Goal: Task Accomplishment & Management: Manage account settings

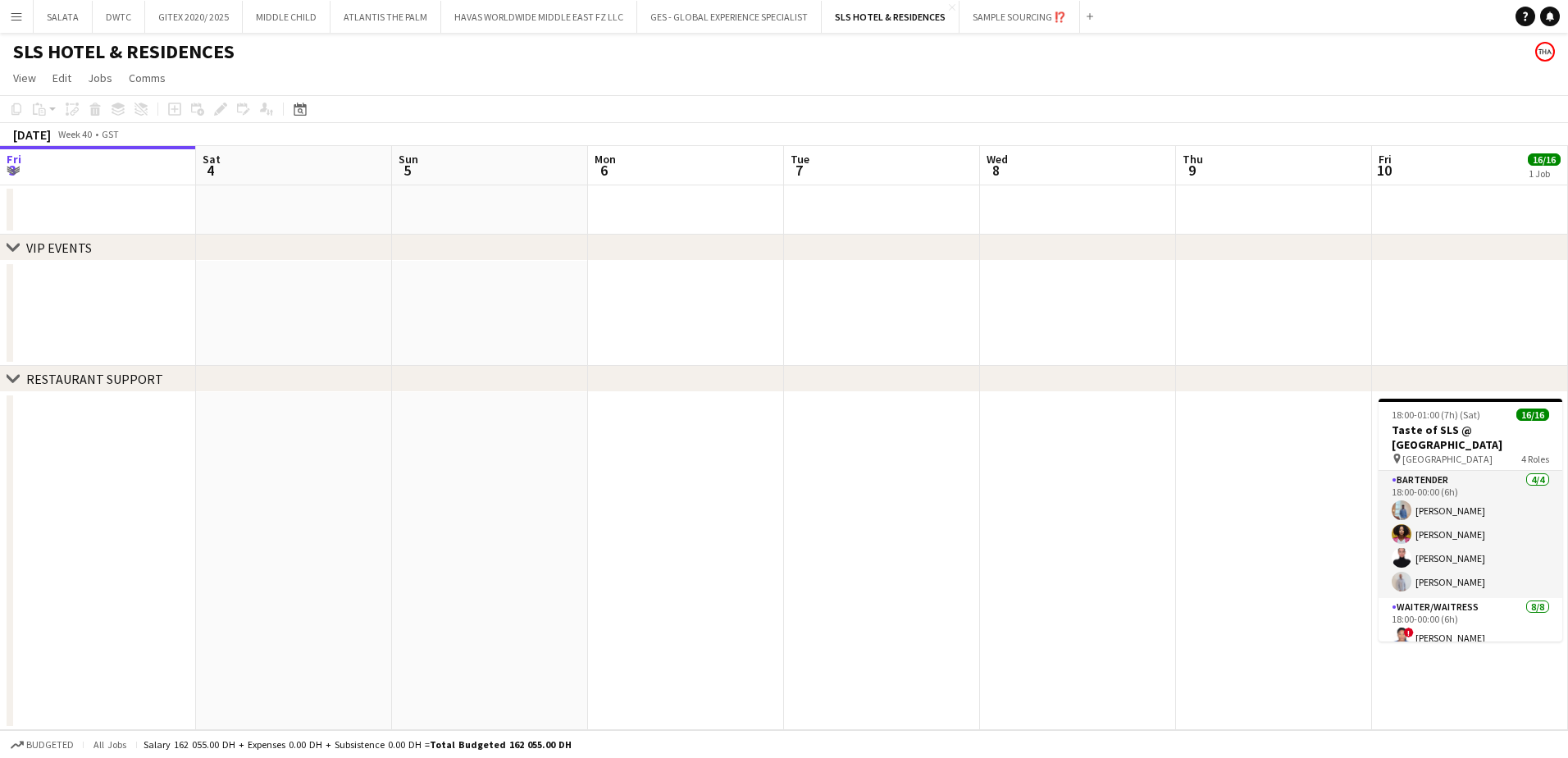
scroll to position [0, 513]
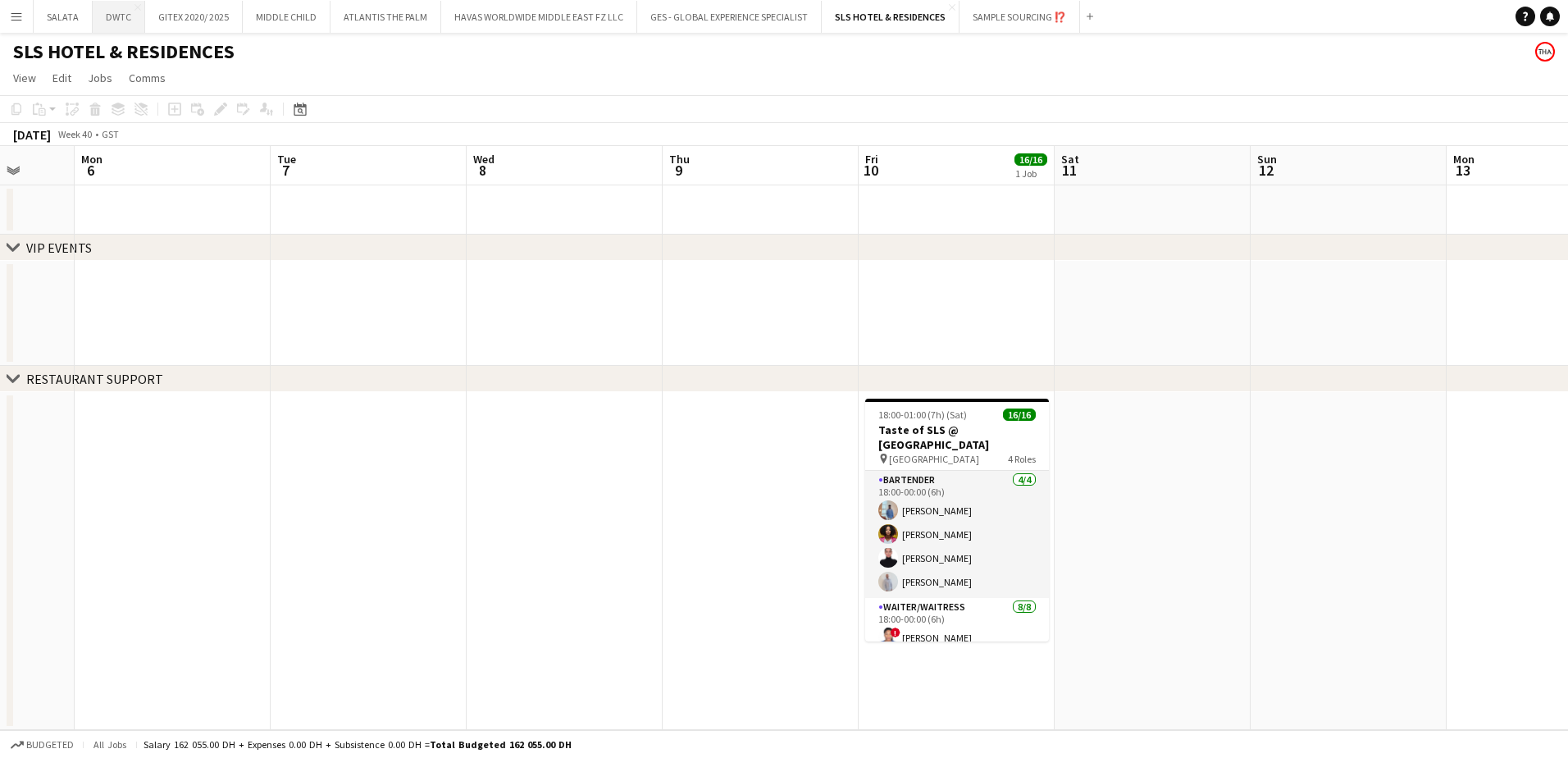
click at [123, 30] on button "DWTC Close" at bounding box center [119, 16] width 53 height 32
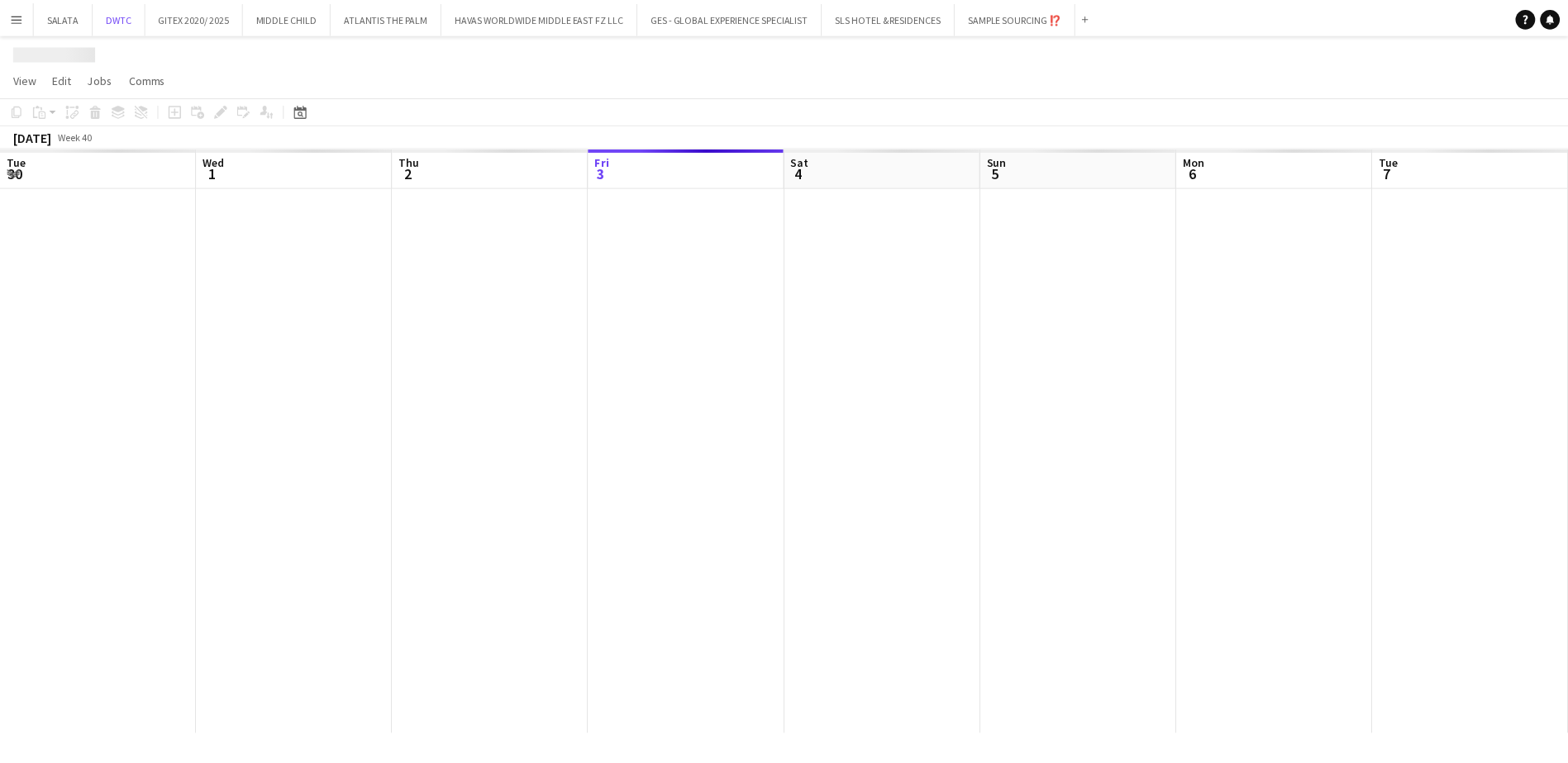
scroll to position [0, 395]
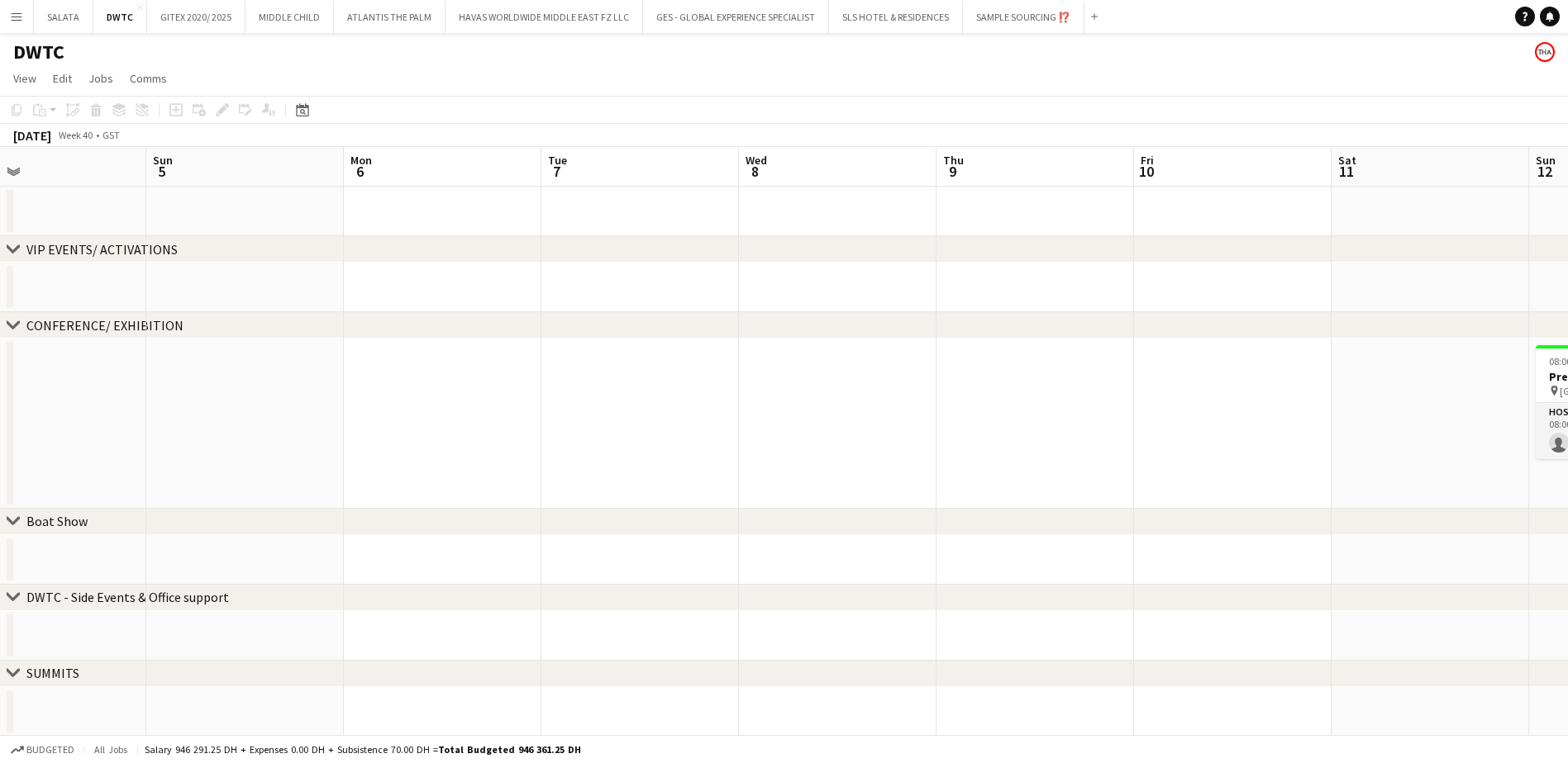
drag, startPoint x: 1363, startPoint y: 456, endPoint x: 1088, endPoint y: 455, distance: 275.0
click at [1088, 455] on app-calendar-viewport "Wed 1 Thu 2 Fri 3 Sat 4 Sun 5 Mon 6 Tue 7 Wed 8 Thu 9 Fri 10 Sat 11 Sun 12 0/1 …" at bounding box center [784, 555] width 1568 height 818
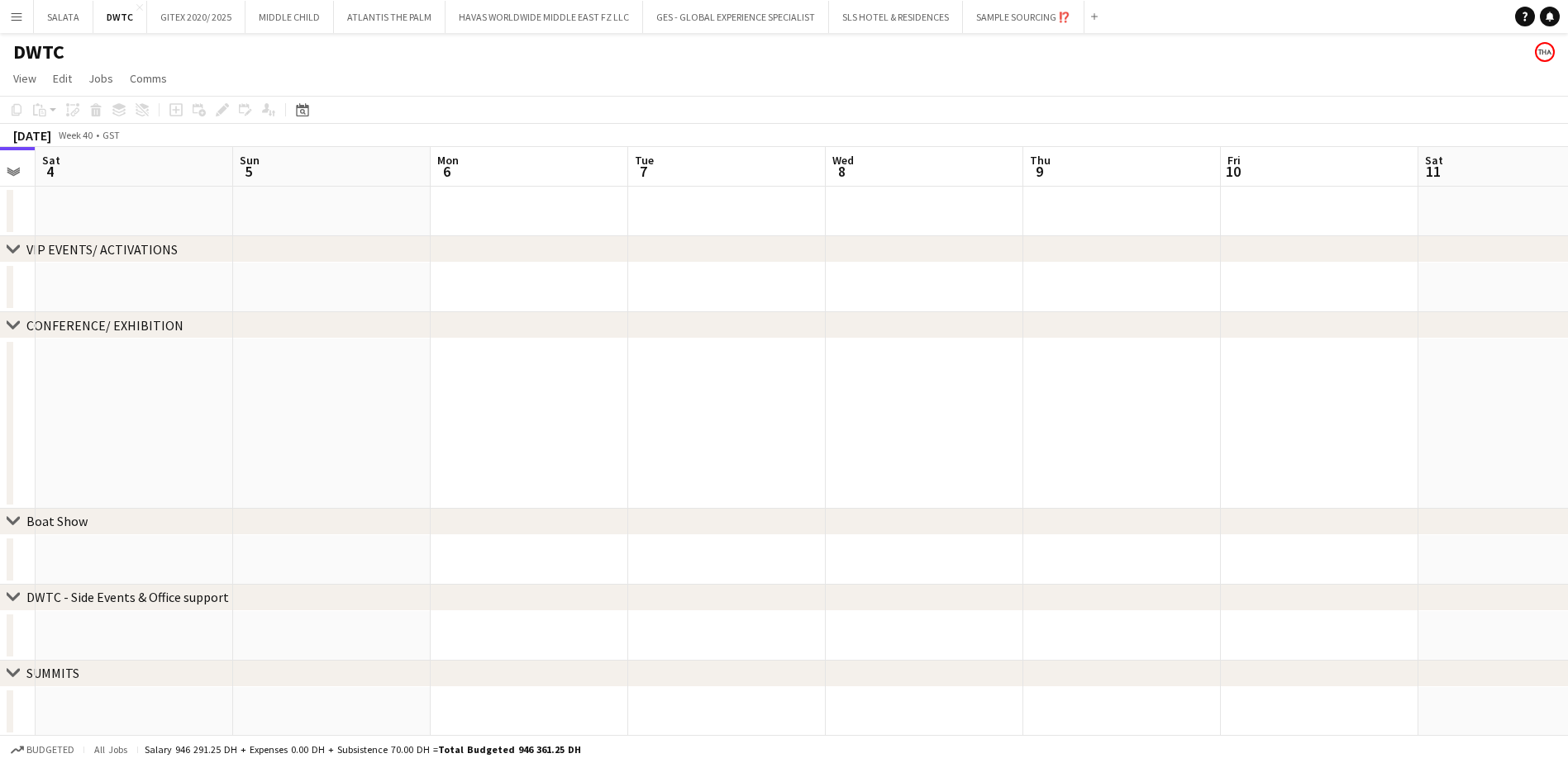
drag, startPoint x: 1305, startPoint y: 428, endPoint x: 1008, endPoint y: 473, distance: 300.4
click at [1006, 473] on app-calendar-viewport "Wed 1 Thu 2 Fri 3 Sat 4 Sun 5 Mon 6 Tue 7 Wed 8 Thu 9 Fri 10 Sat 11 Sun 12 0/1 …" at bounding box center [784, 555] width 1568 height 818
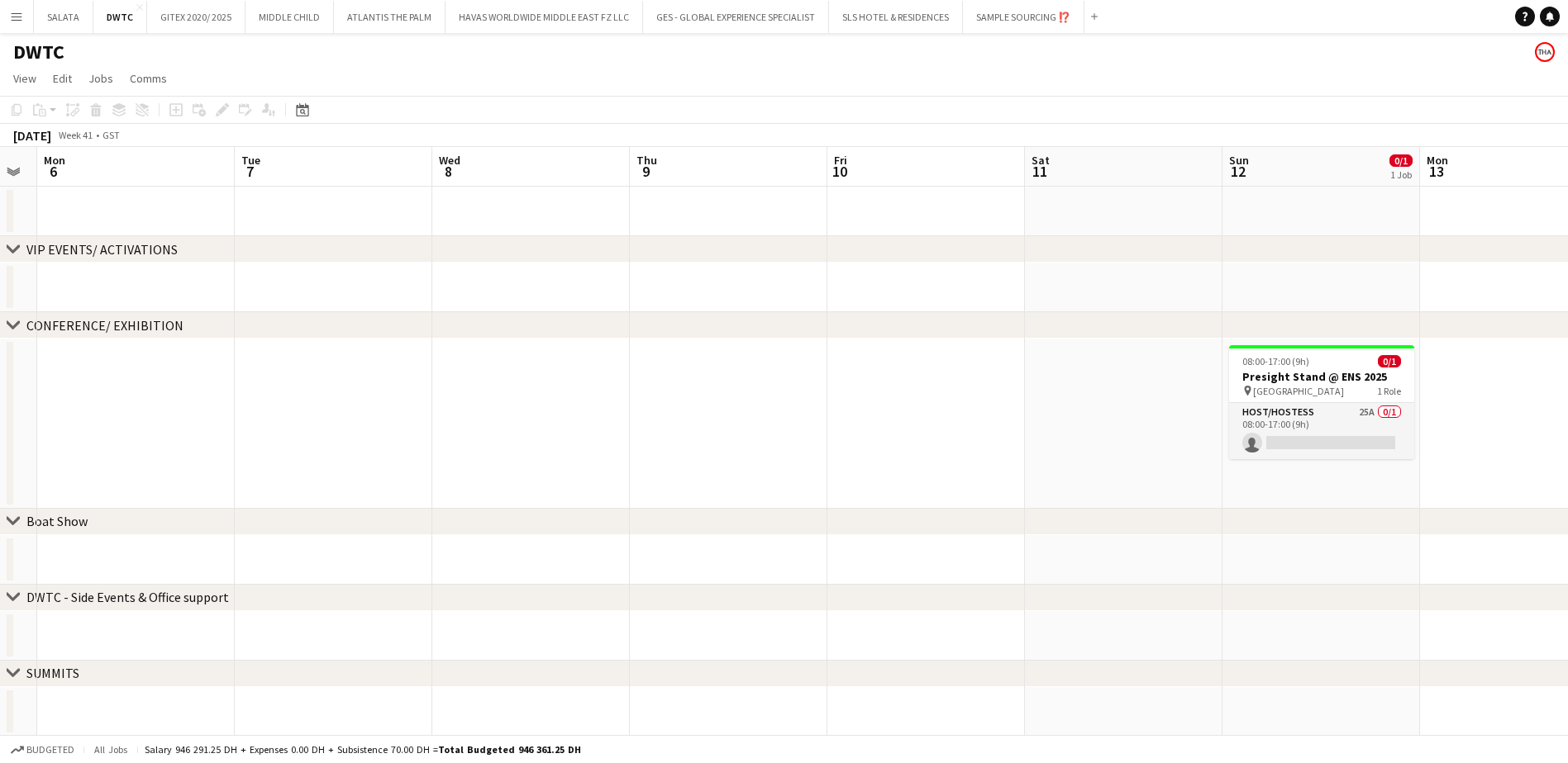
drag, startPoint x: 1039, startPoint y: 466, endPoint x: 1018, endPoint y: 466, distance: 21.0
click at [1018, 466] on app-calendar-viewport "Fri 3 Sat 4 Sun 5 Mon 6 Tue 7 Wed 8 Thu 9 Fri 10 Sat 11 Sun 12 0/1 1 Job Mon 13…" at bounding box center [784, 555] width 1568 height 818
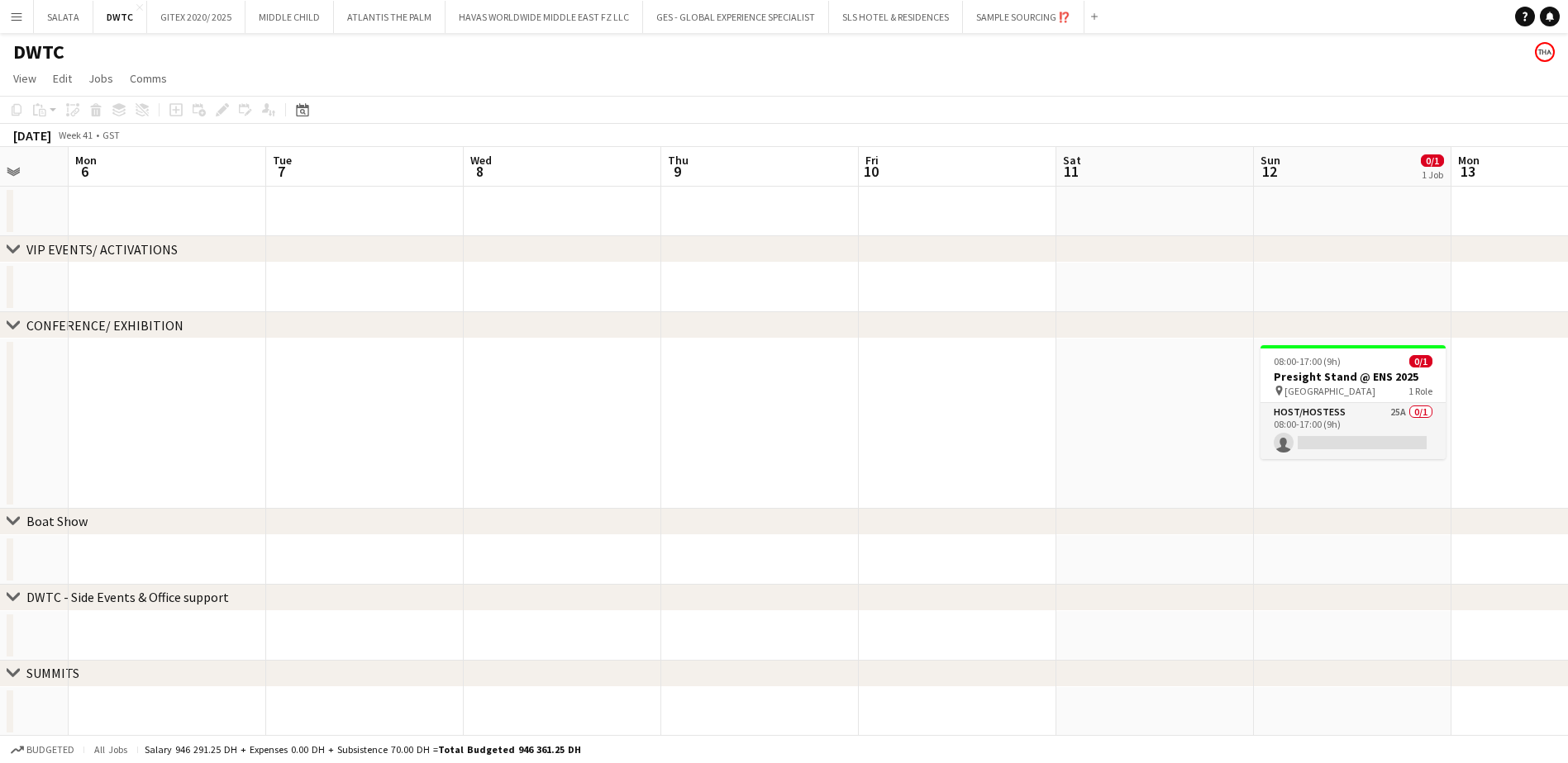
drag, startPoint x: 1219, startPoint y: 471, endPoint x: 907, endPoint y: 471, distance: 312.0
click at [907, 471] on app-calendar-viewport "Fri 3 Sat 4 Sun 5 Mon 6 Tue 7 Wed 8 Thu 9 Fri 10 Sat 11 Sun 12 0/1 1 Job Mon 13…" at bounding box center [784, 555] width 1568 height 818
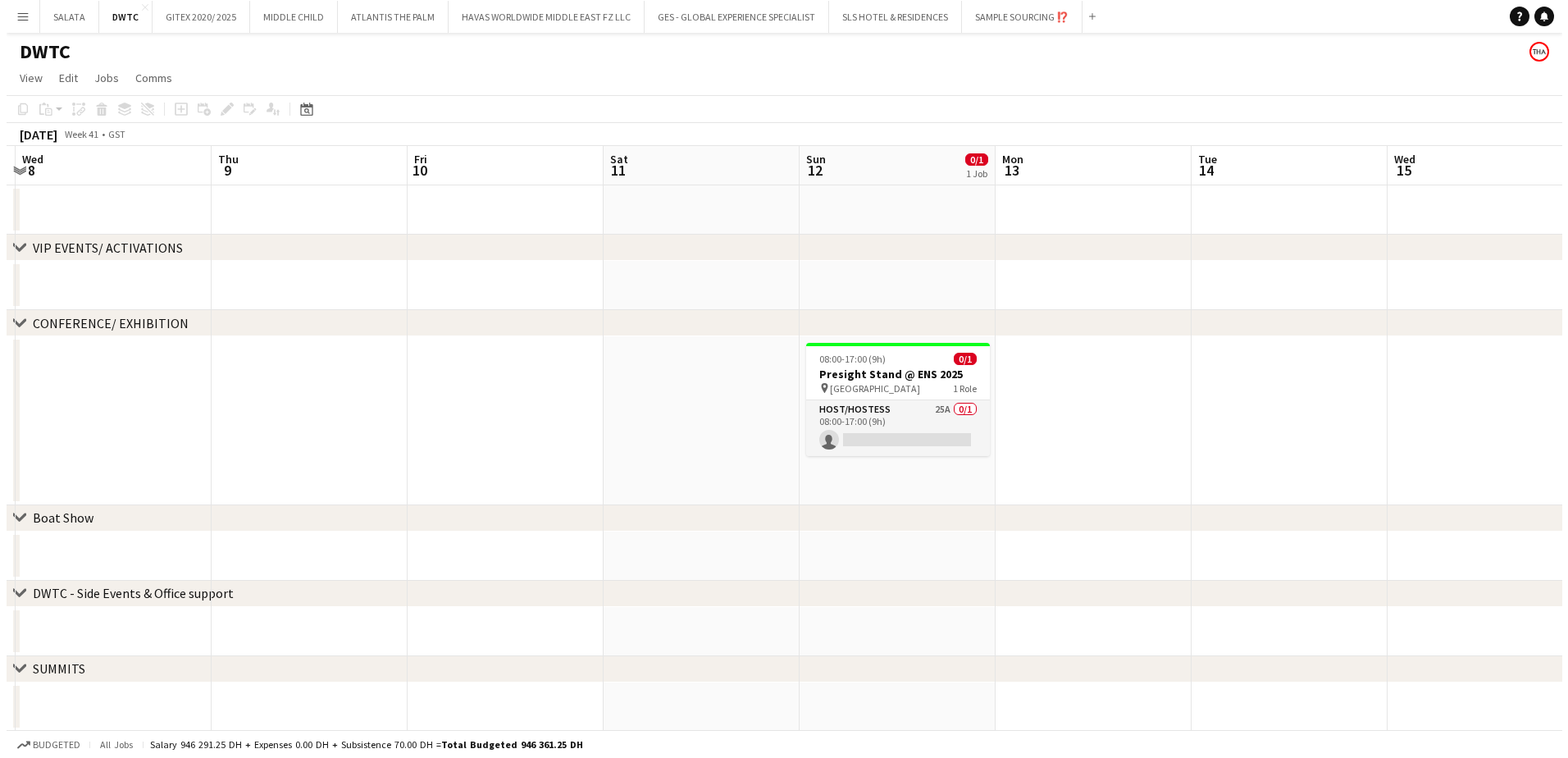
scroll to position [0, 591]
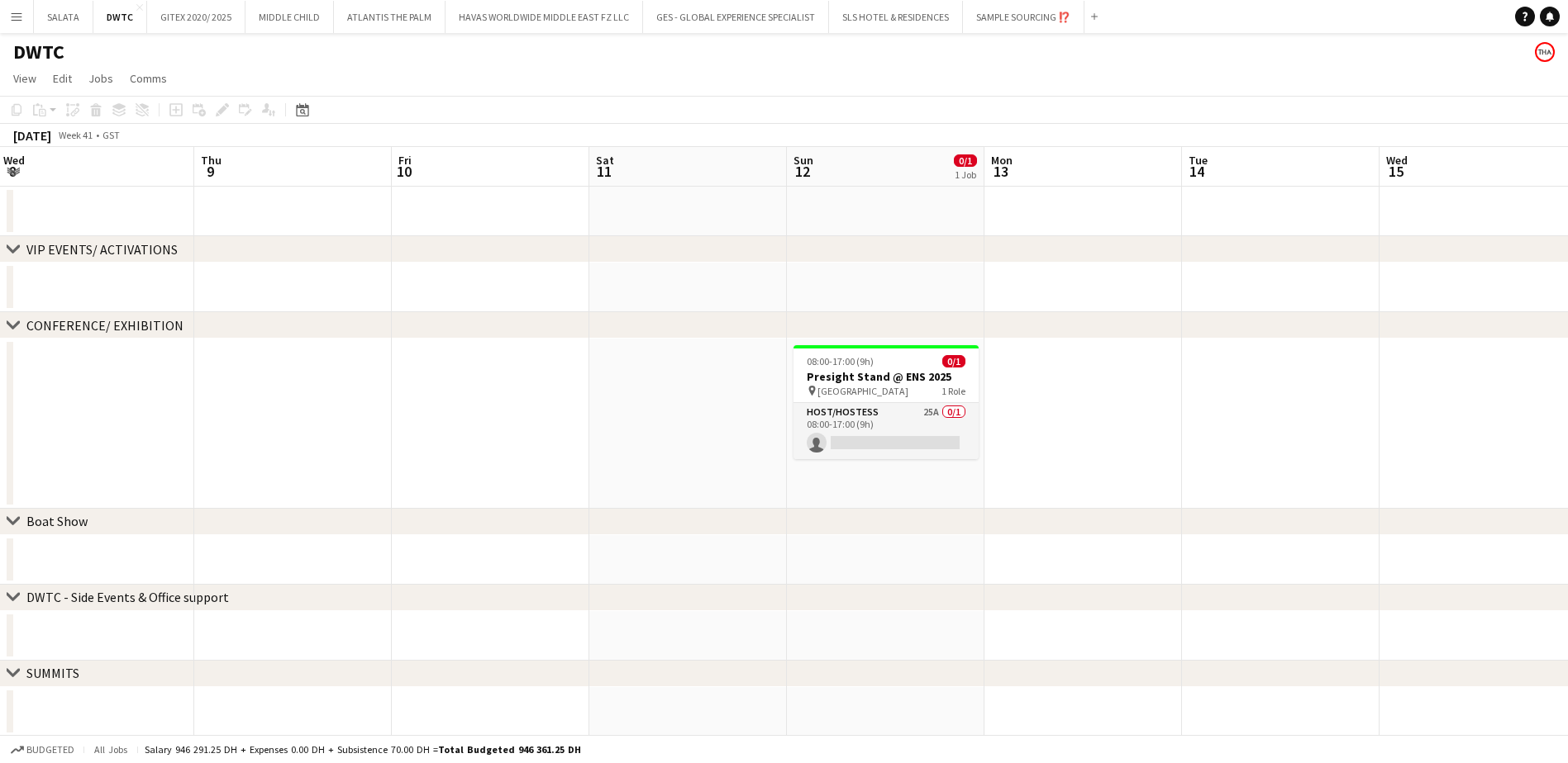
drag, startPoint x: 1219, startPoint y: 394, endPoint x: 972, endPoint y: 437, distance: 250.7
click at [972, 437] on app-calendar-viewport "Sun 5 Mon 6 Tue 7 Wed 8 Thu 9 Fri 10 Sat 11 Sun 12 0/1 1 Job Mon 13 Tue 14 Wed …" at bounding box center [784, 555] width 1568 height 818
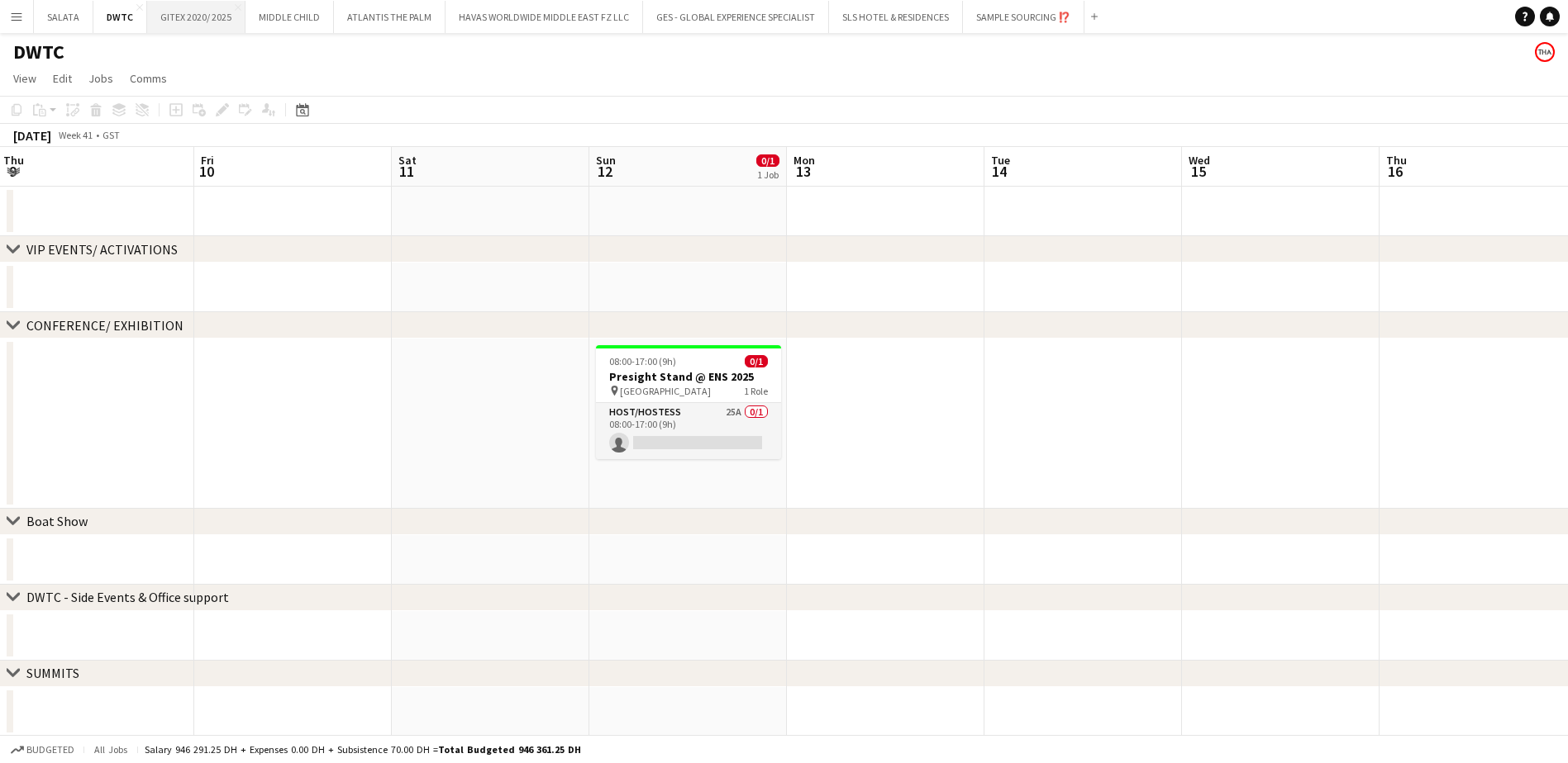
click at [195, 23] on button "GITEX 2020/ 2025 Close" at bounding box center [196, 17] width 99 height 32
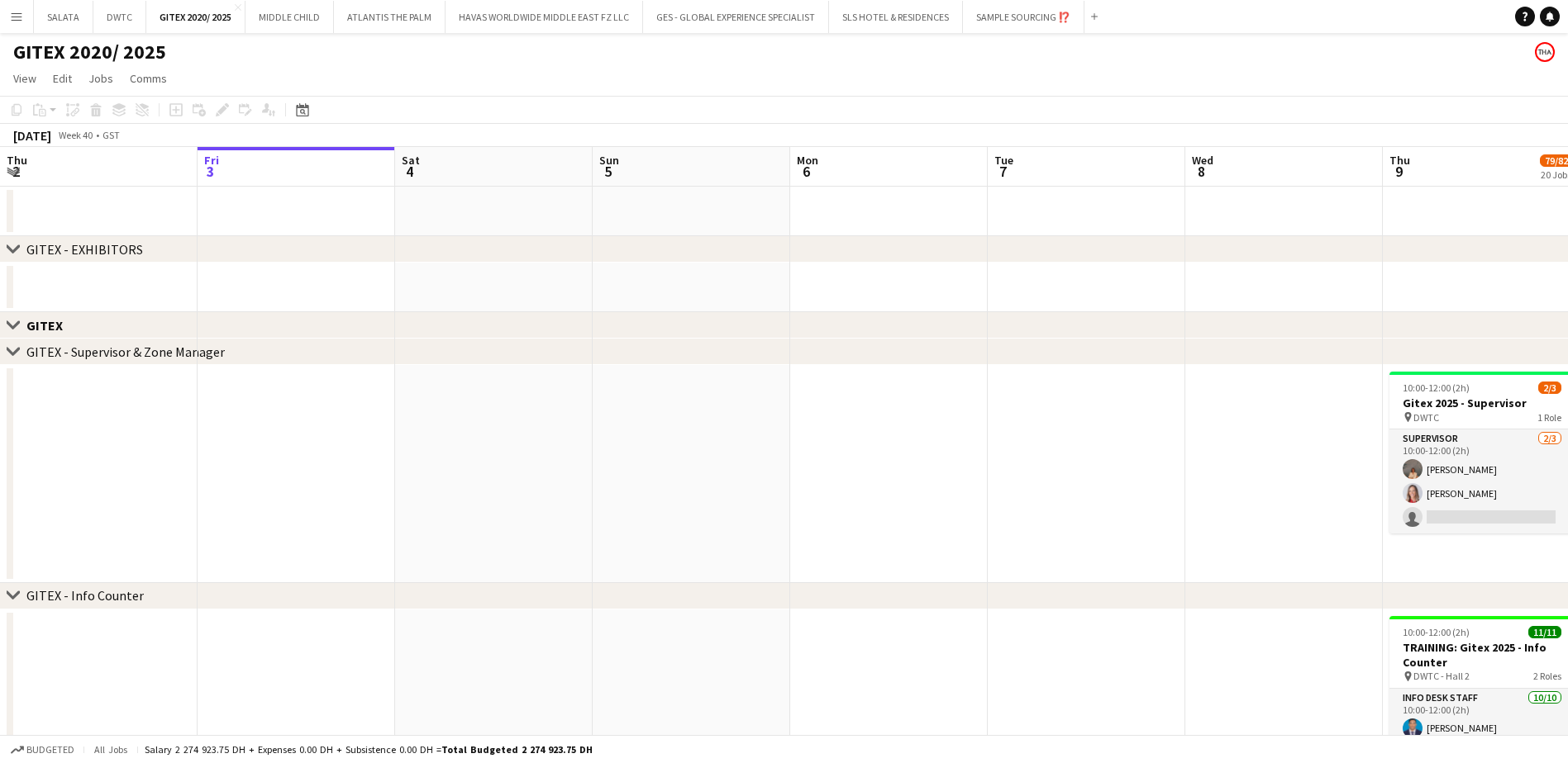
scroll to position [0, 446]
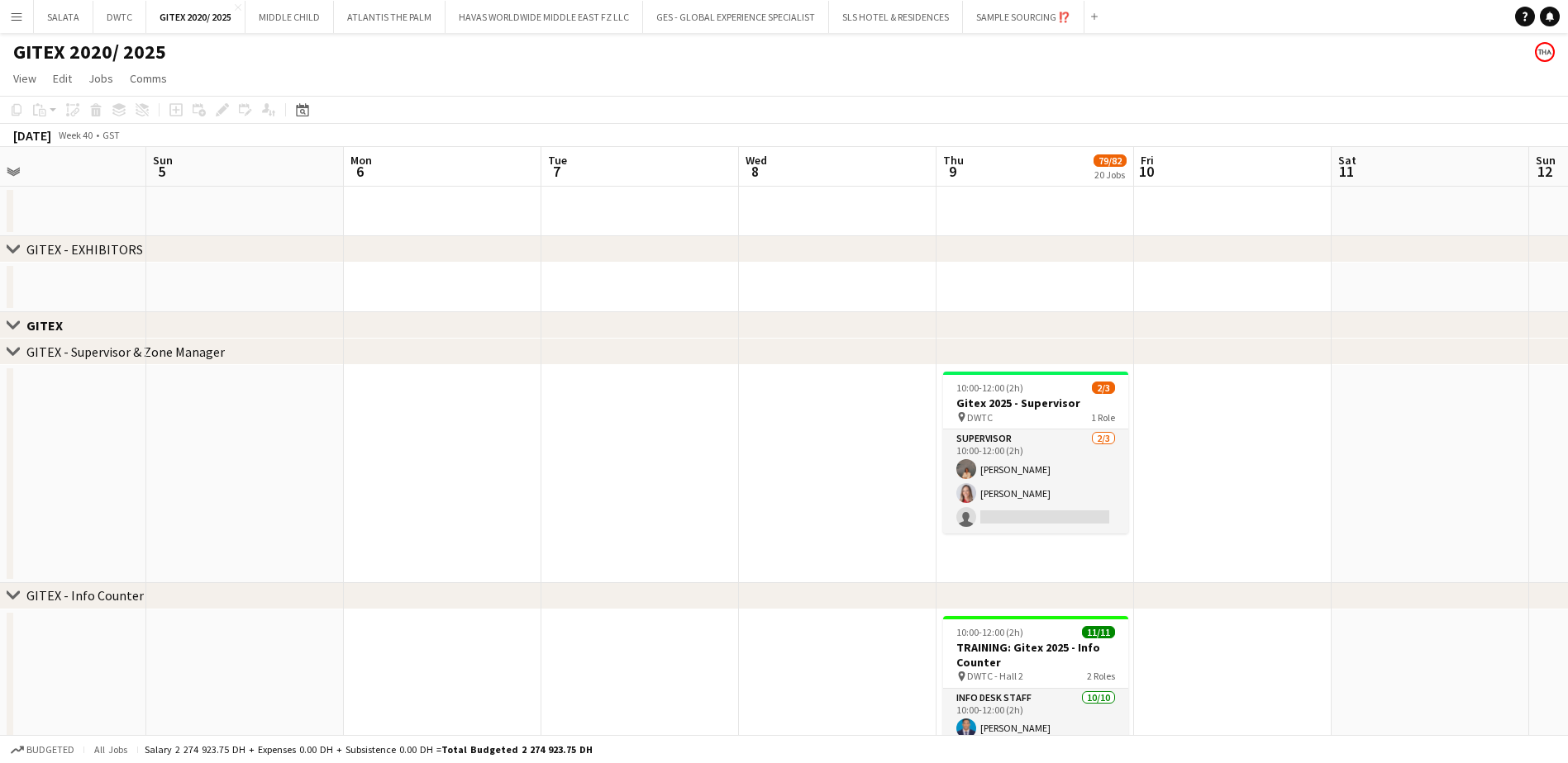
drag, startPoint x: 1246, startPoint y: 501, endPoint x: 799, endPoint y: 528, distance: 447.8
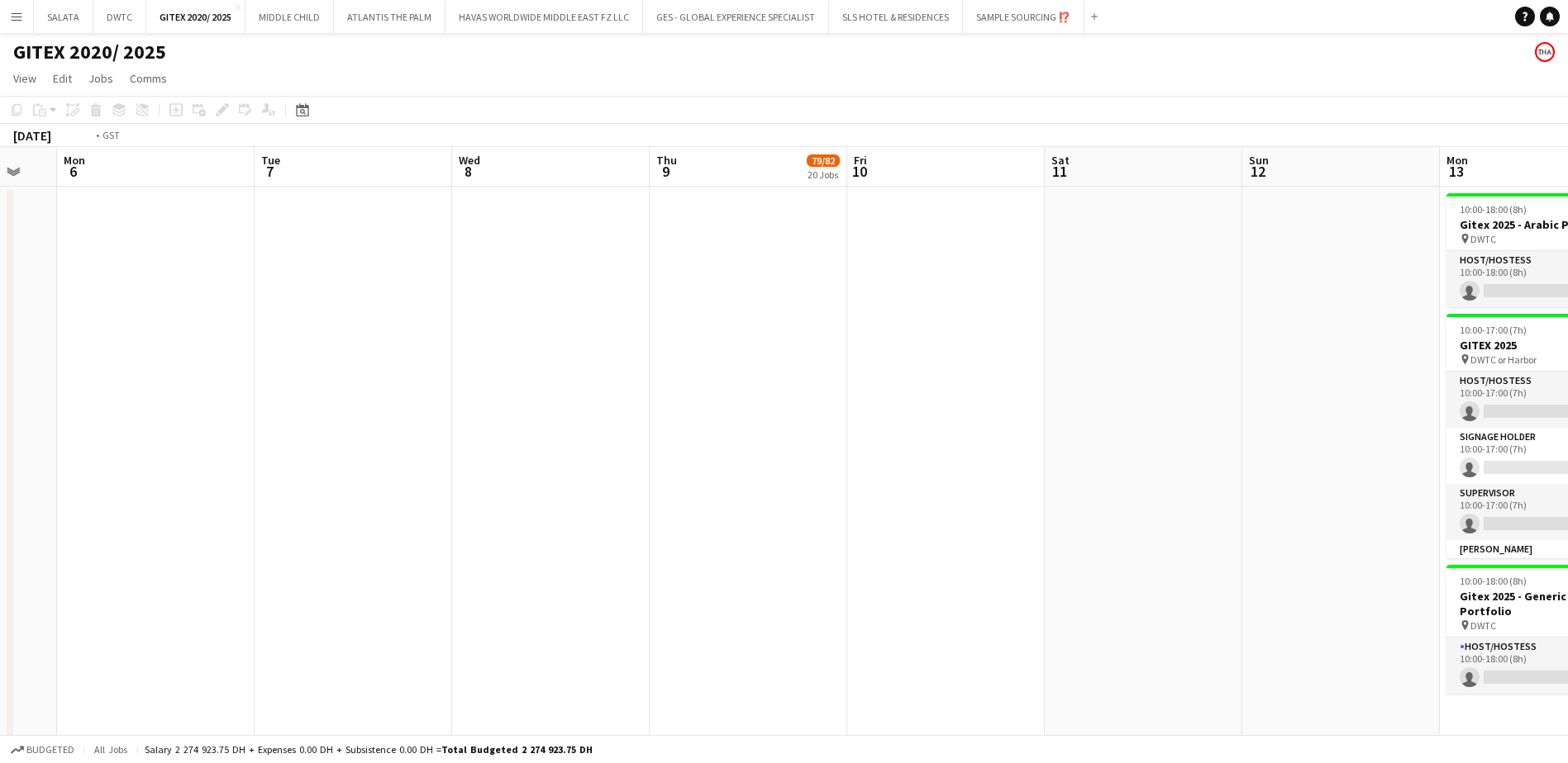
drag, startPoint x: 1257, startPoint y: 493, endPoint x: 841, endPoint y: 517, distance: 416.7
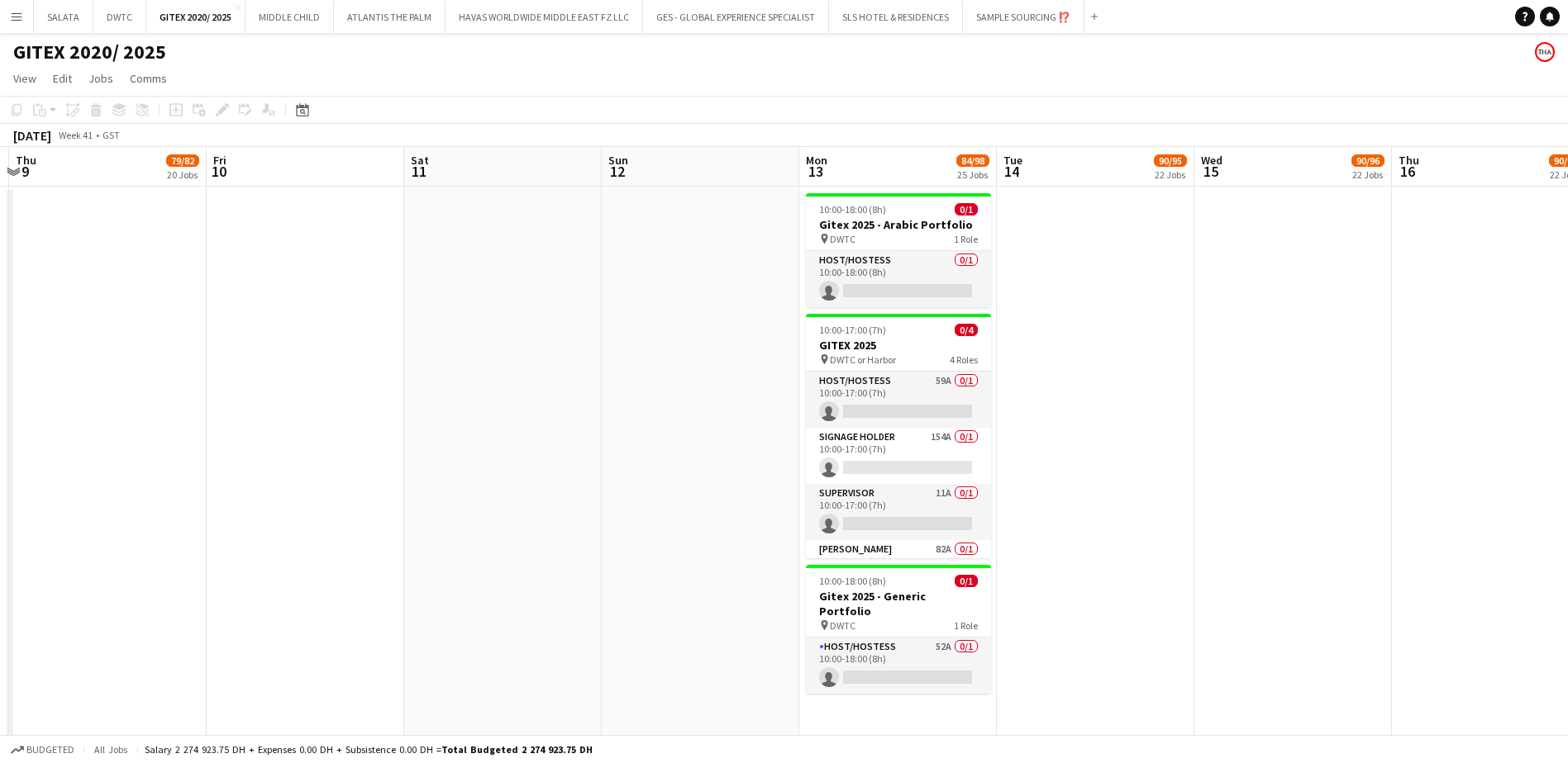
scroll to position [0, 383]
drag, startPoint x: 1238, startPoint y: 468, endPoint x: 1134, endPoint y: 447, distance: 106.1
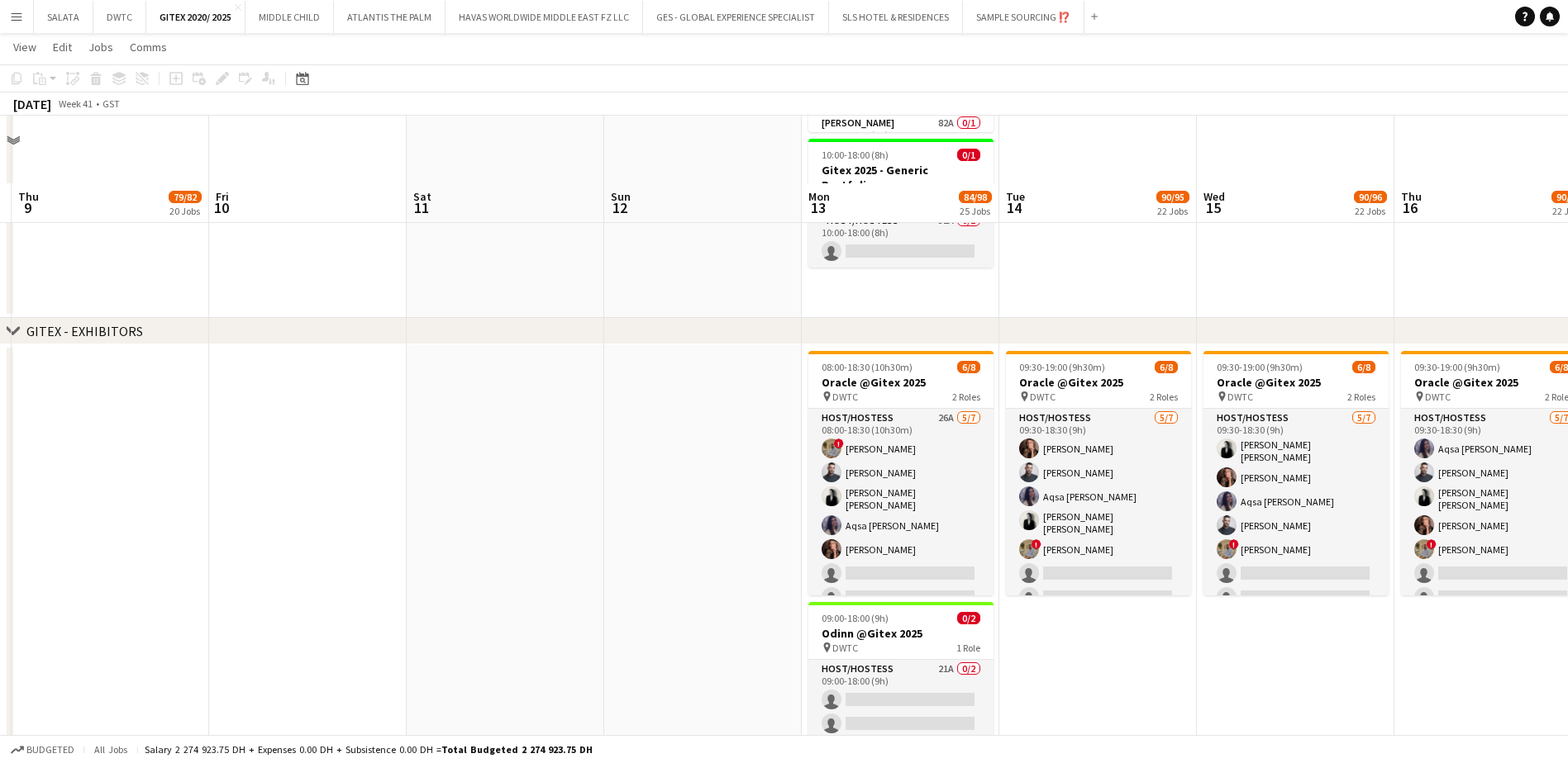
scroll to position [496, 0]
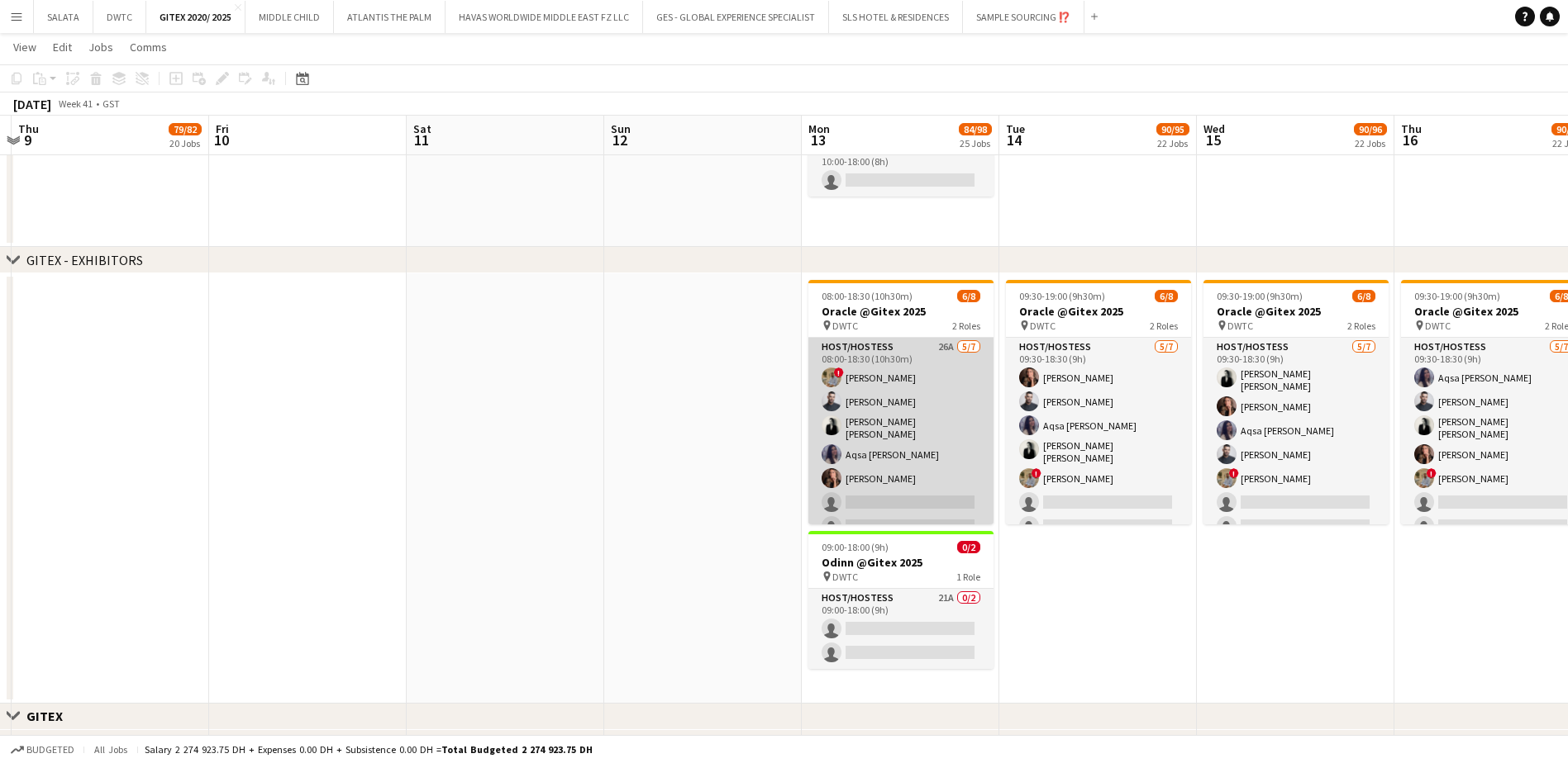
click at [924, 432] on app-card-role "Host/Hostess 26A [DATE] 08:00-18:30 (10h30m) ! [PERSON_NAME] Almeshal Amine [PE…" at bounding box center [901, 440] width 185 height 205
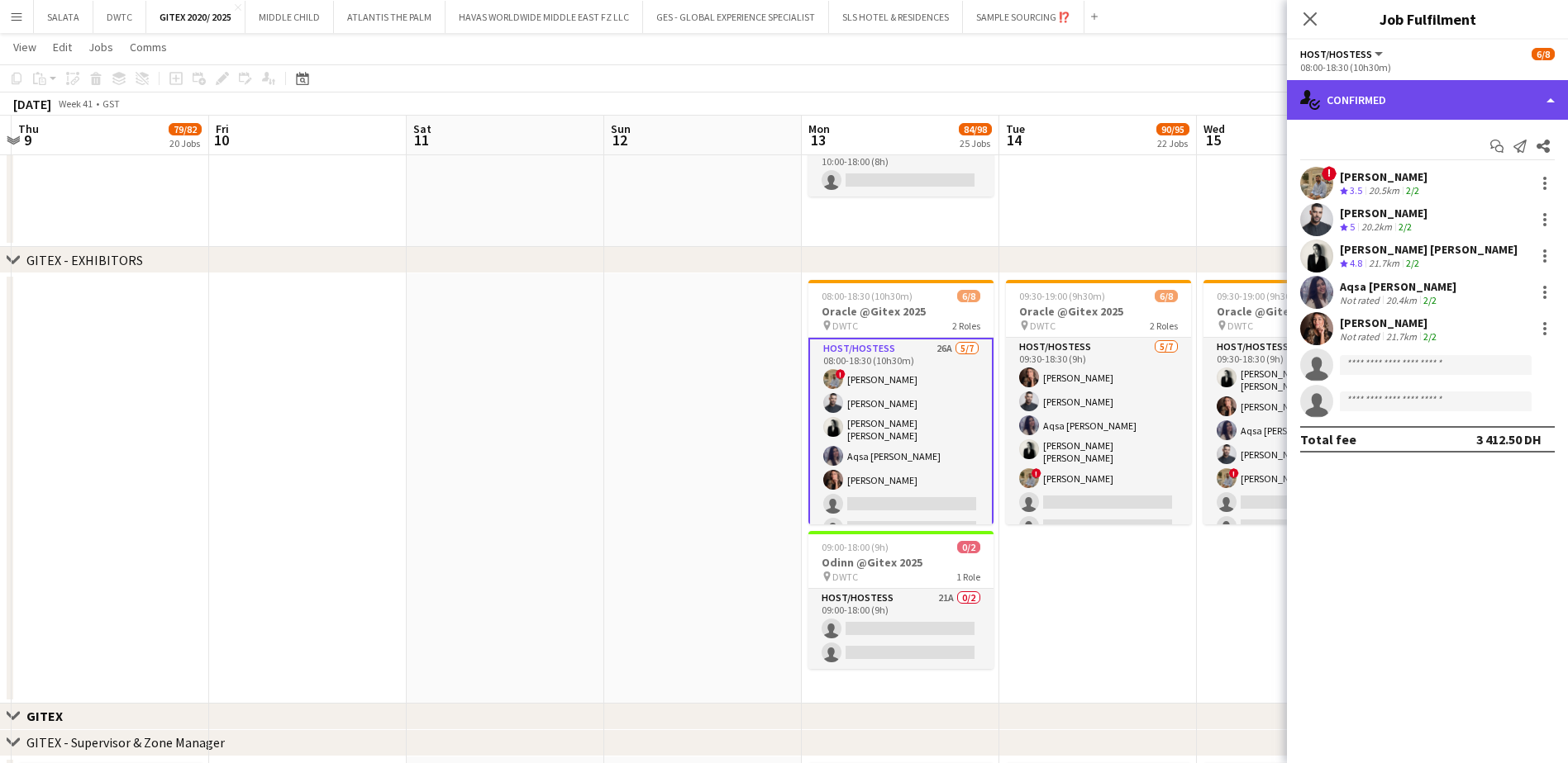
click at [1400, 103] on div "single-neutral-actions-check-2 Confirmed" at bounding box center [1427, 100] width 281 height 39
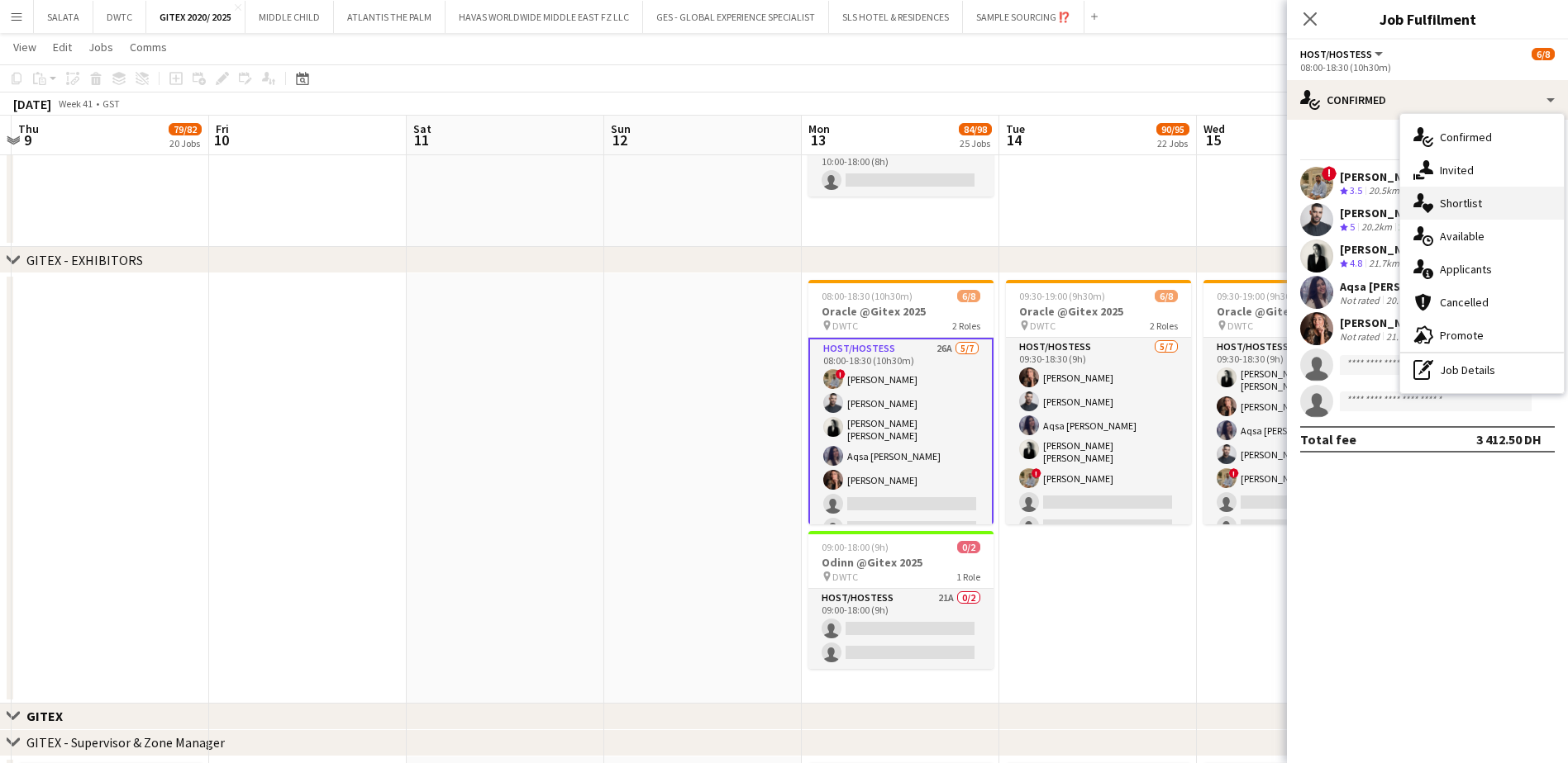
click at [1480, 209] on span "Shortlist" at bounding box center [1461, 203] width 42 height 15
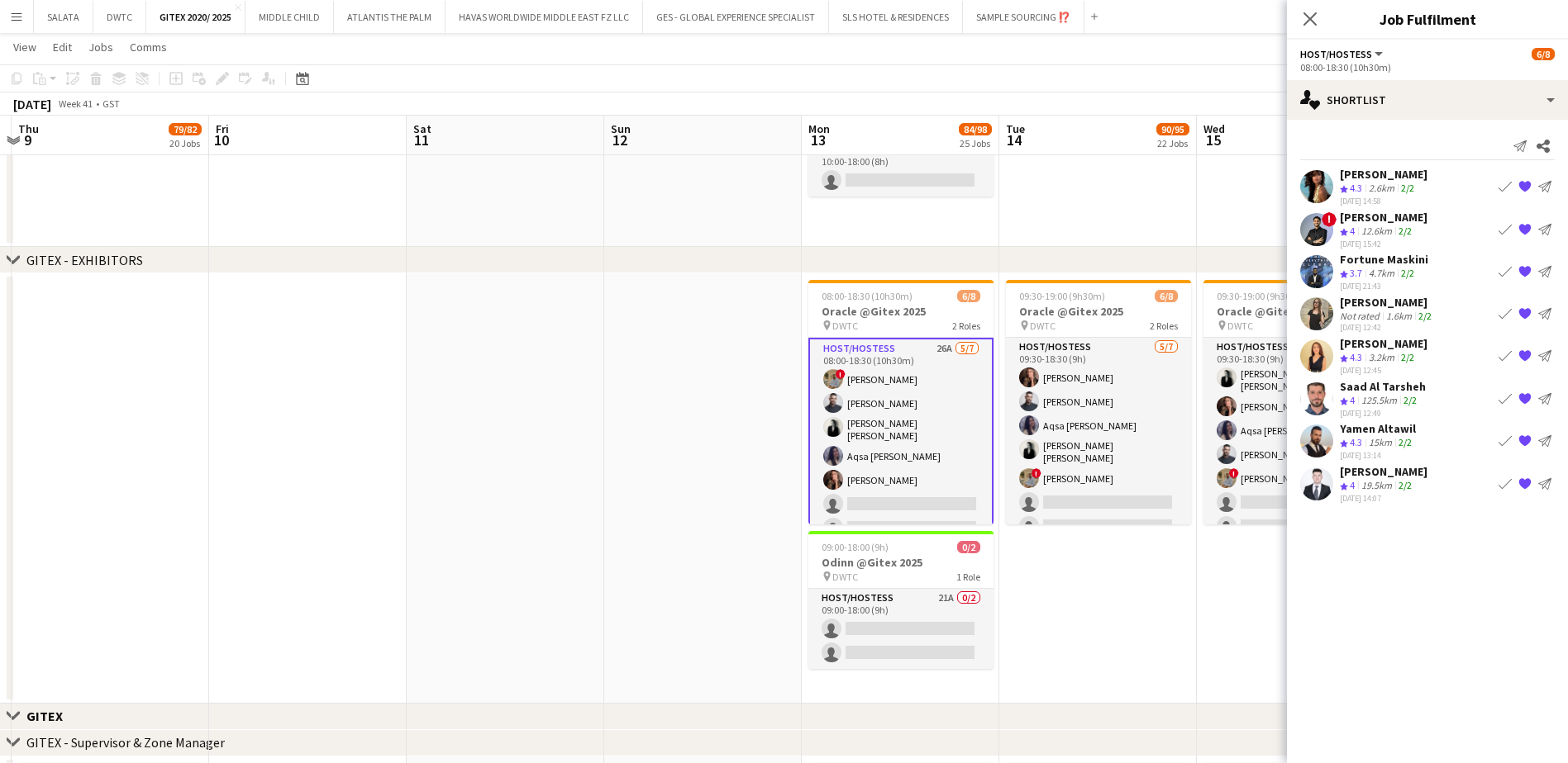
click at [1309, 439] on app-user-avatar at bounding box center [1316, 441] width 33 height 33
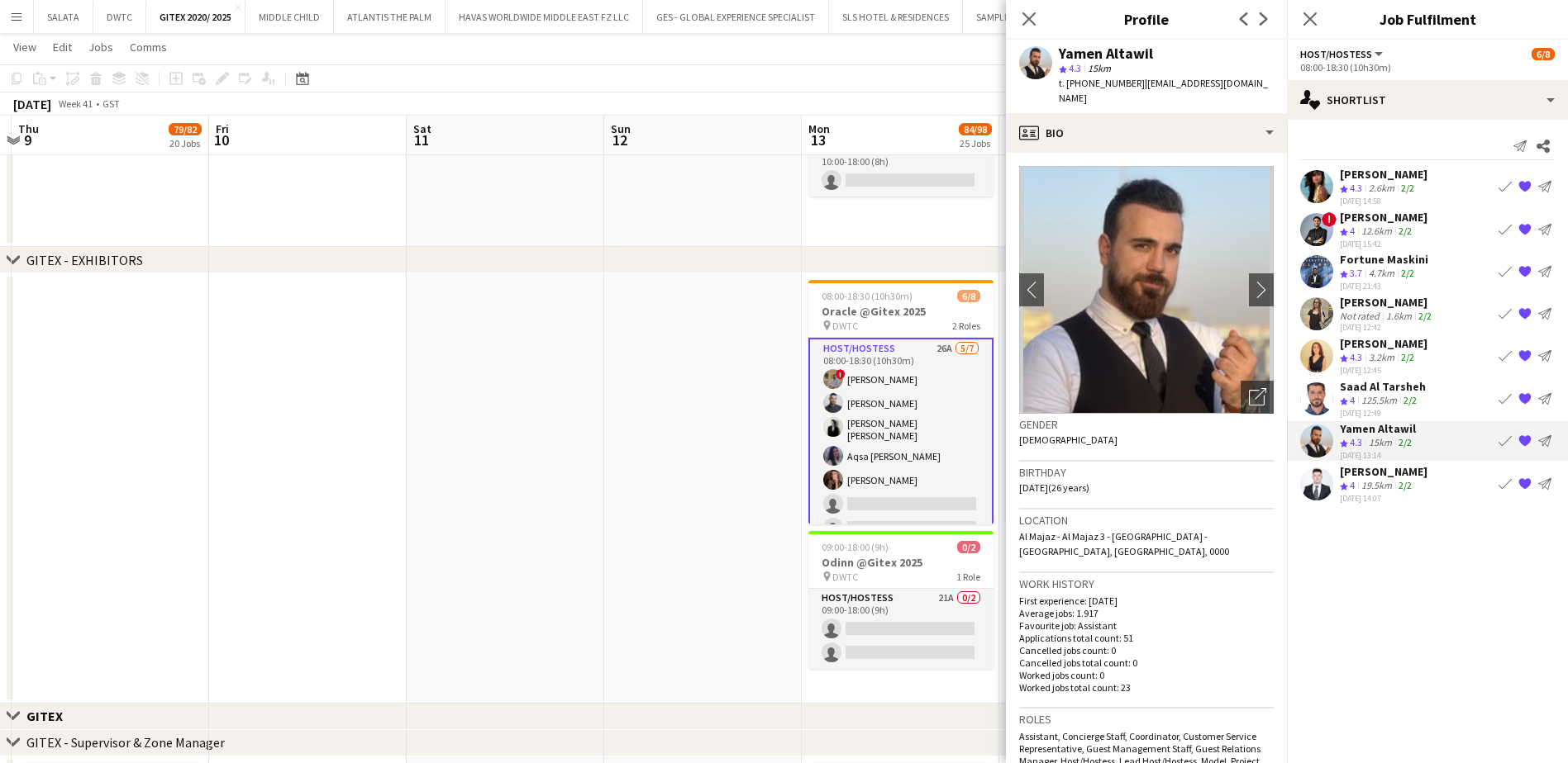
click at [1314, 390] on app-user-avatar at bounding box center [1316, 398] width 33 height 33
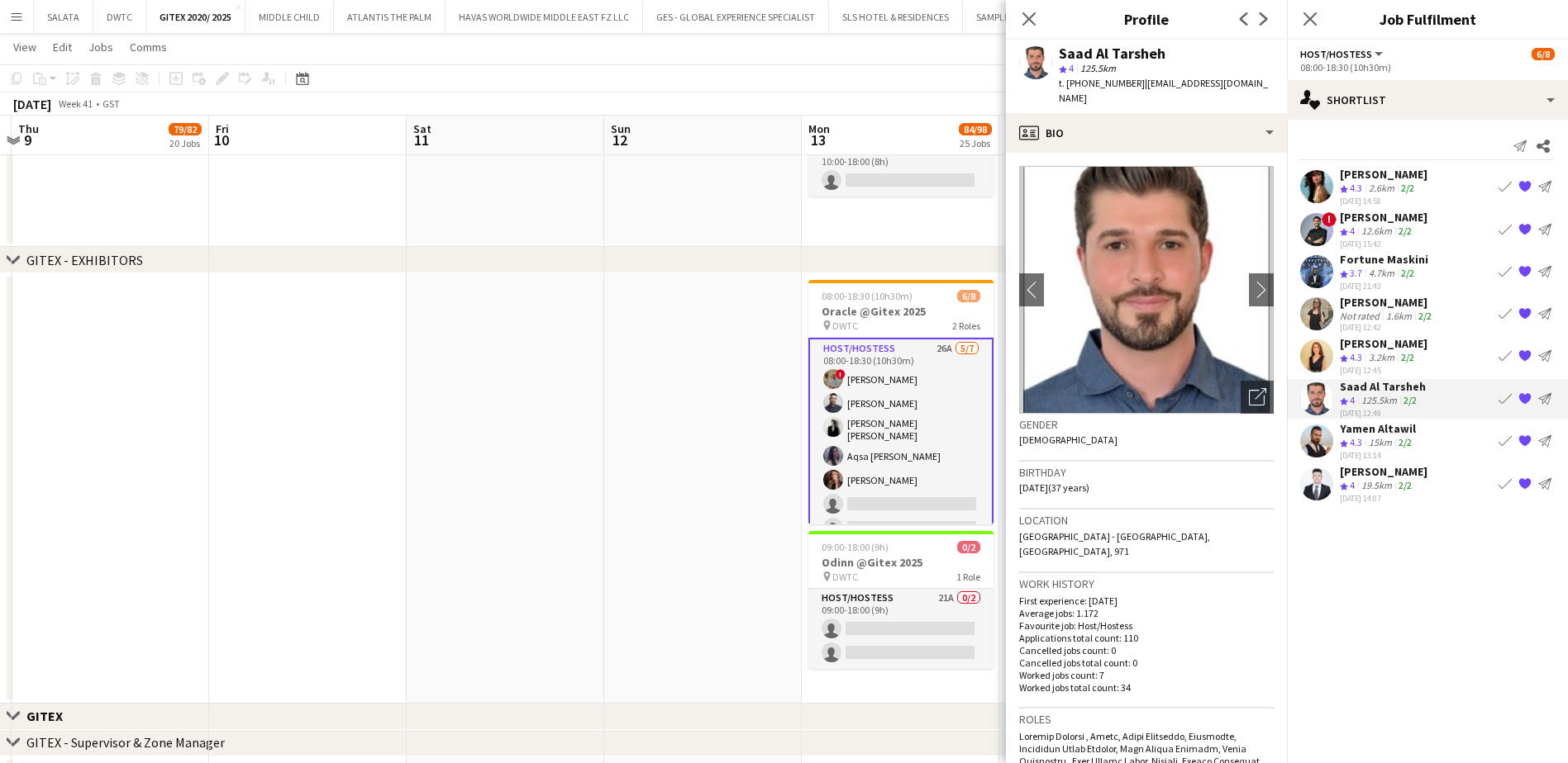
click at [1310, 229] on app-user-avatar at bounding box center [1316, 230] width 33 height 33
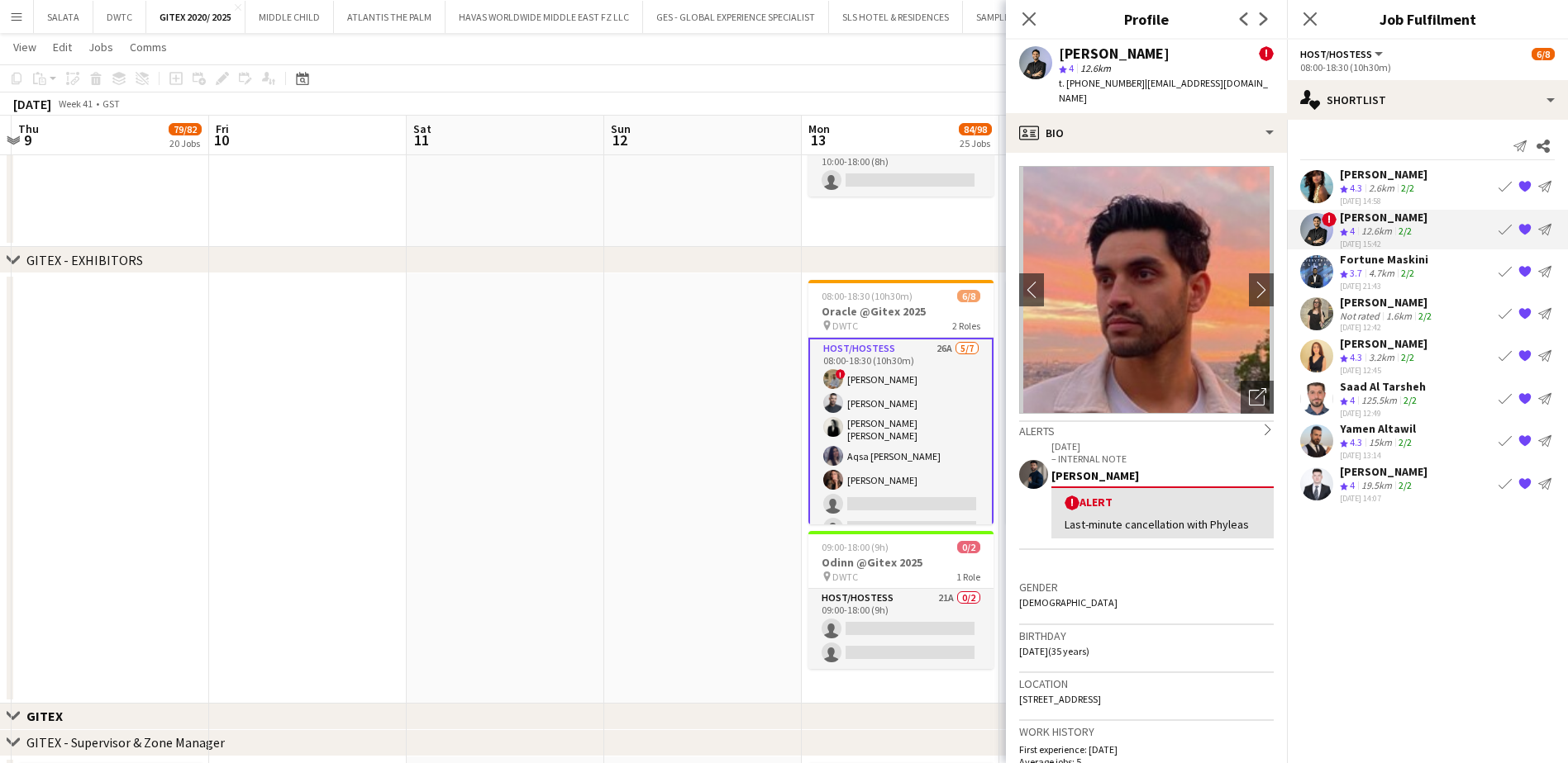
click at [1317, 314] on app-user-avatar at bounding box center [1316, 314] width 33 height 33
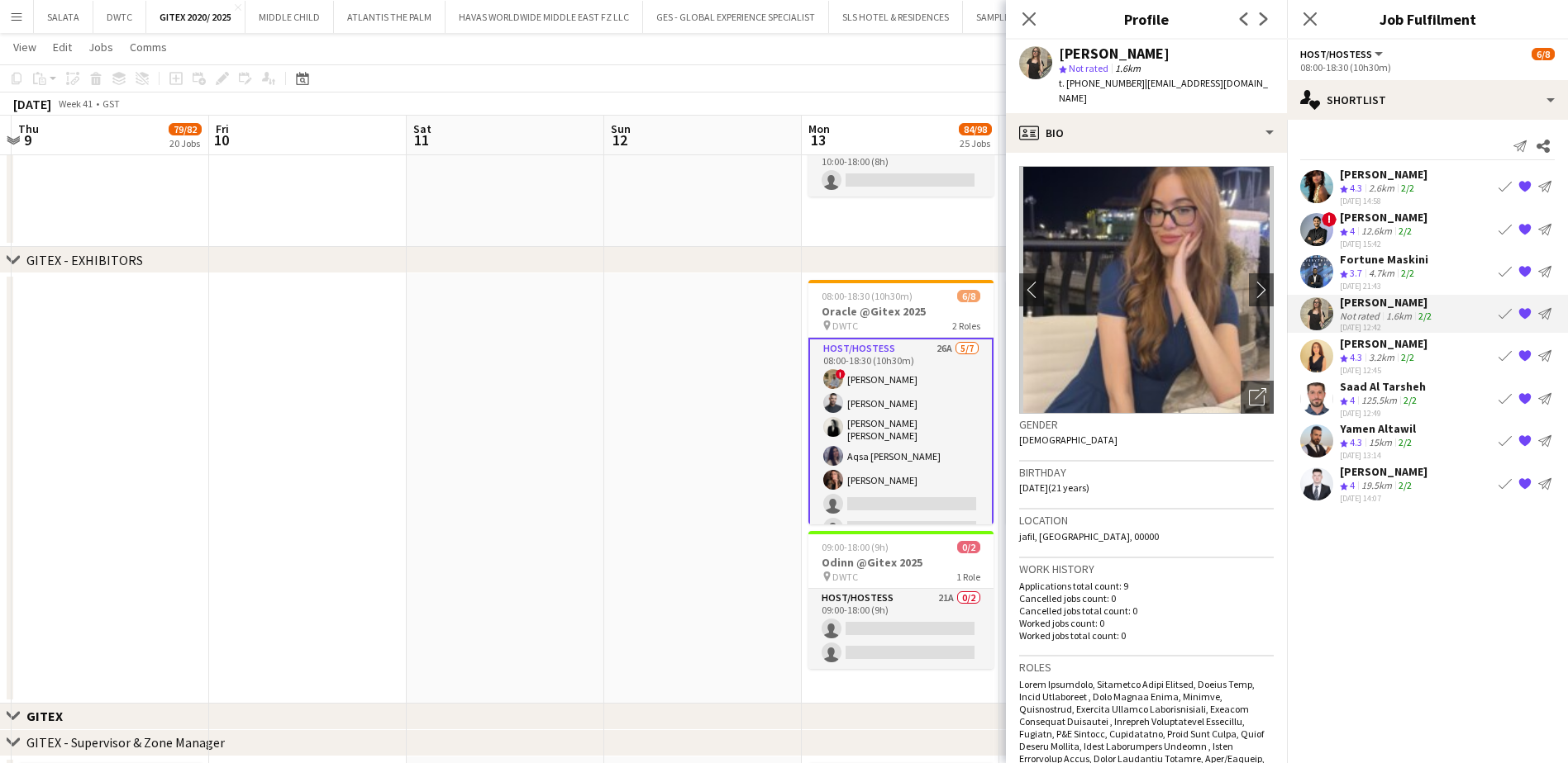
click at [1312, 488] on app-user-avatar at bounding box center [1316, 483] width 33 height 33
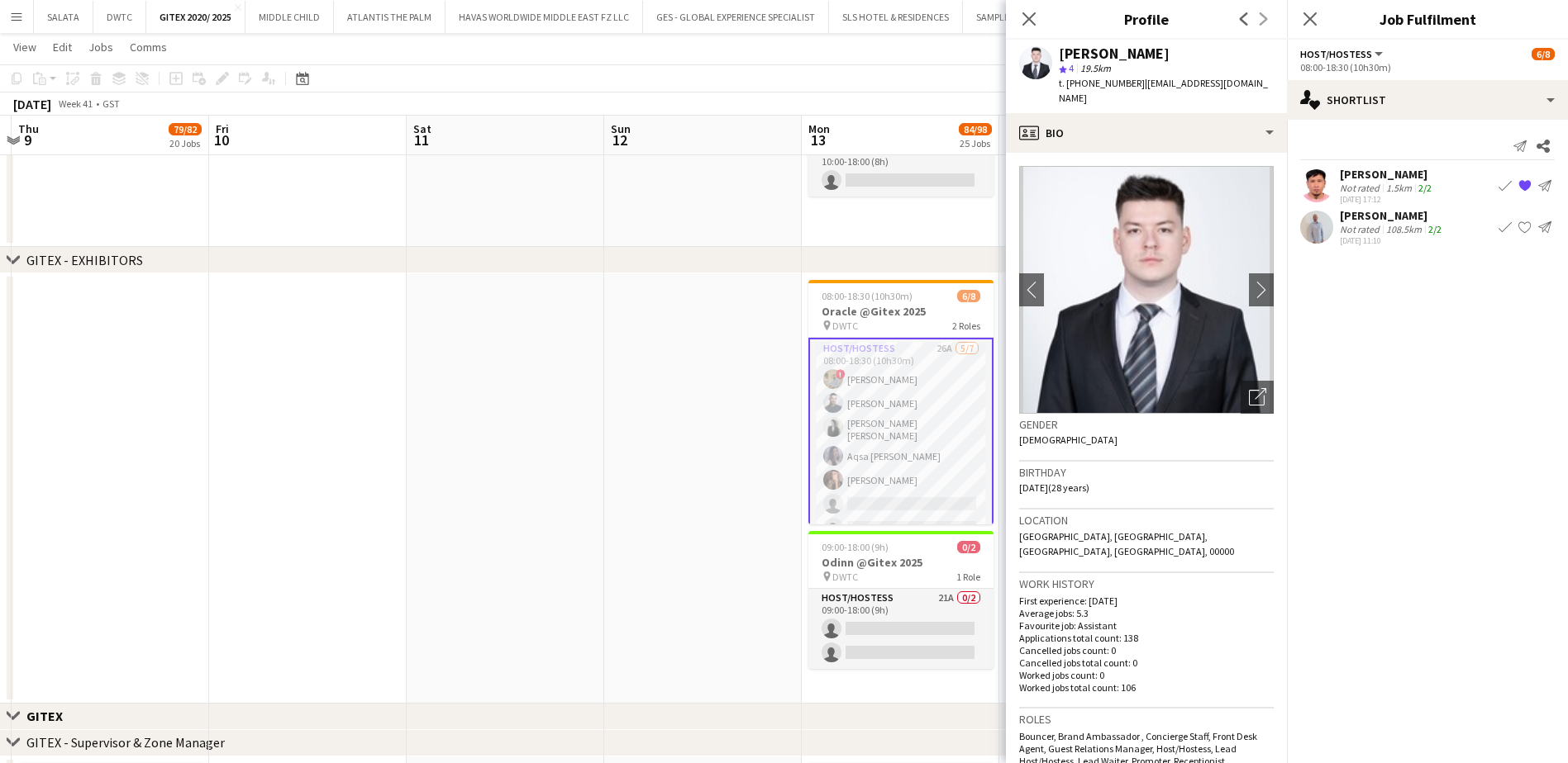
click at [886, 386] on app-card-role "Host/Hostess 26A [DATE] 08:00-18:30 (10h30m) ! [PERSON_NAME] Almeshal Amine [PE…" at bounding box center [901, 442] width 185 height 208
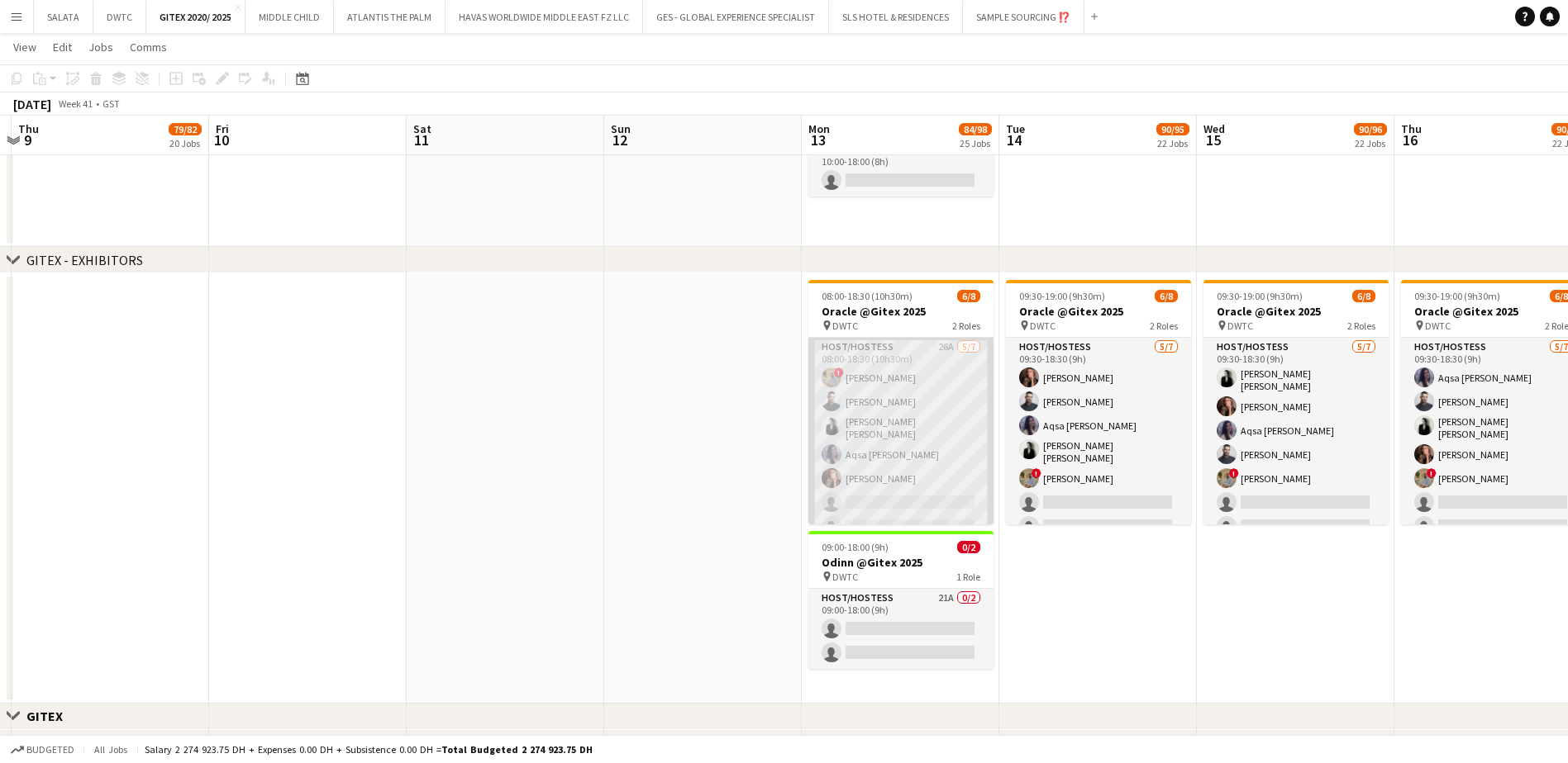
click at [907, 358] on app-card-role "Host/Hostess 26A [DATE] 08:00-18:30 (10h30m) ! [PERSON_NAME] Almeshal Amine [PE…" at bounding box center [901, 440] width 185 height 205
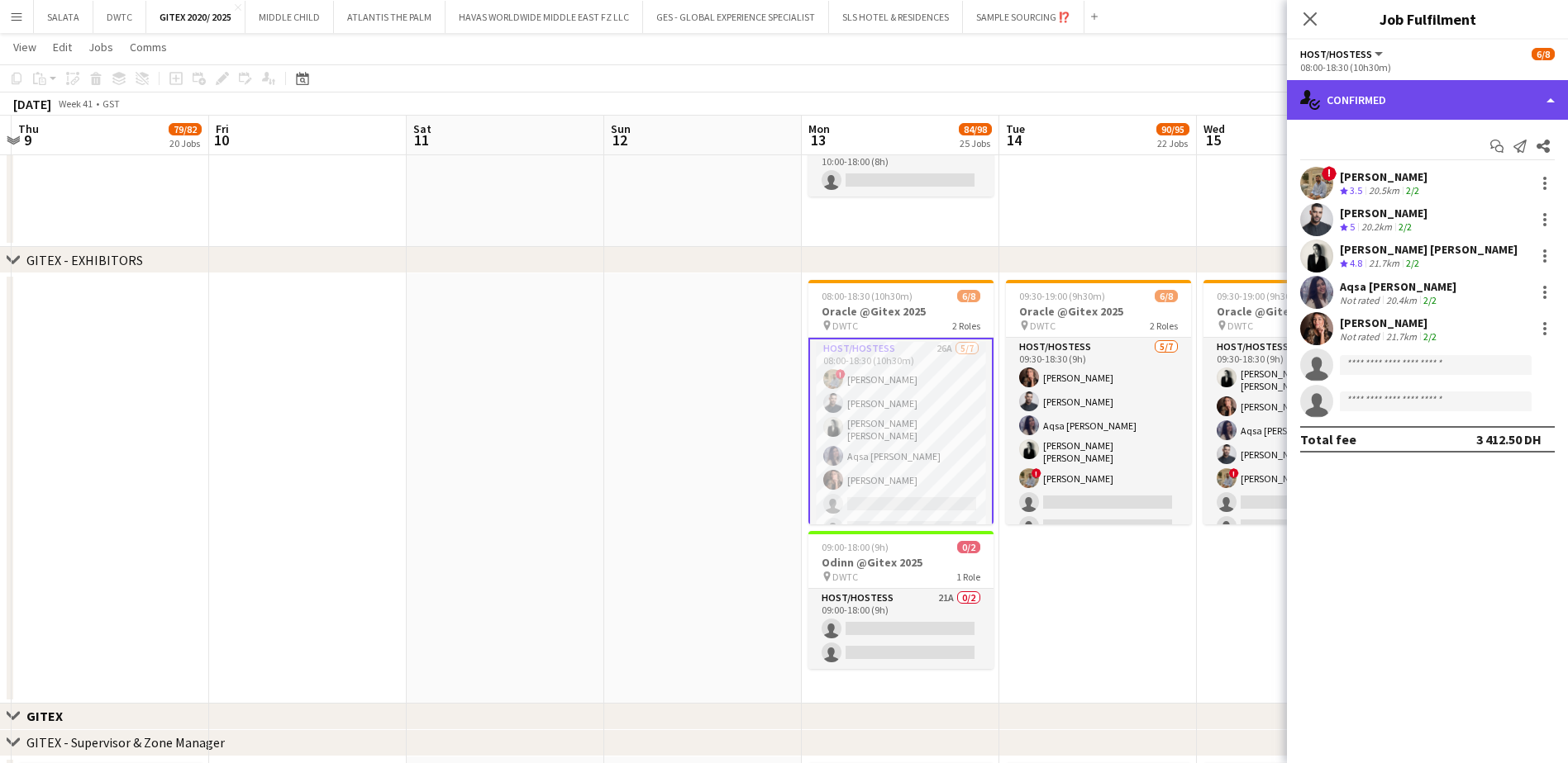
click at [1413, 106] on div "single-neutral-actions-check-2 Confirmed" at bounding box center [1427, 100] width 281 height 39
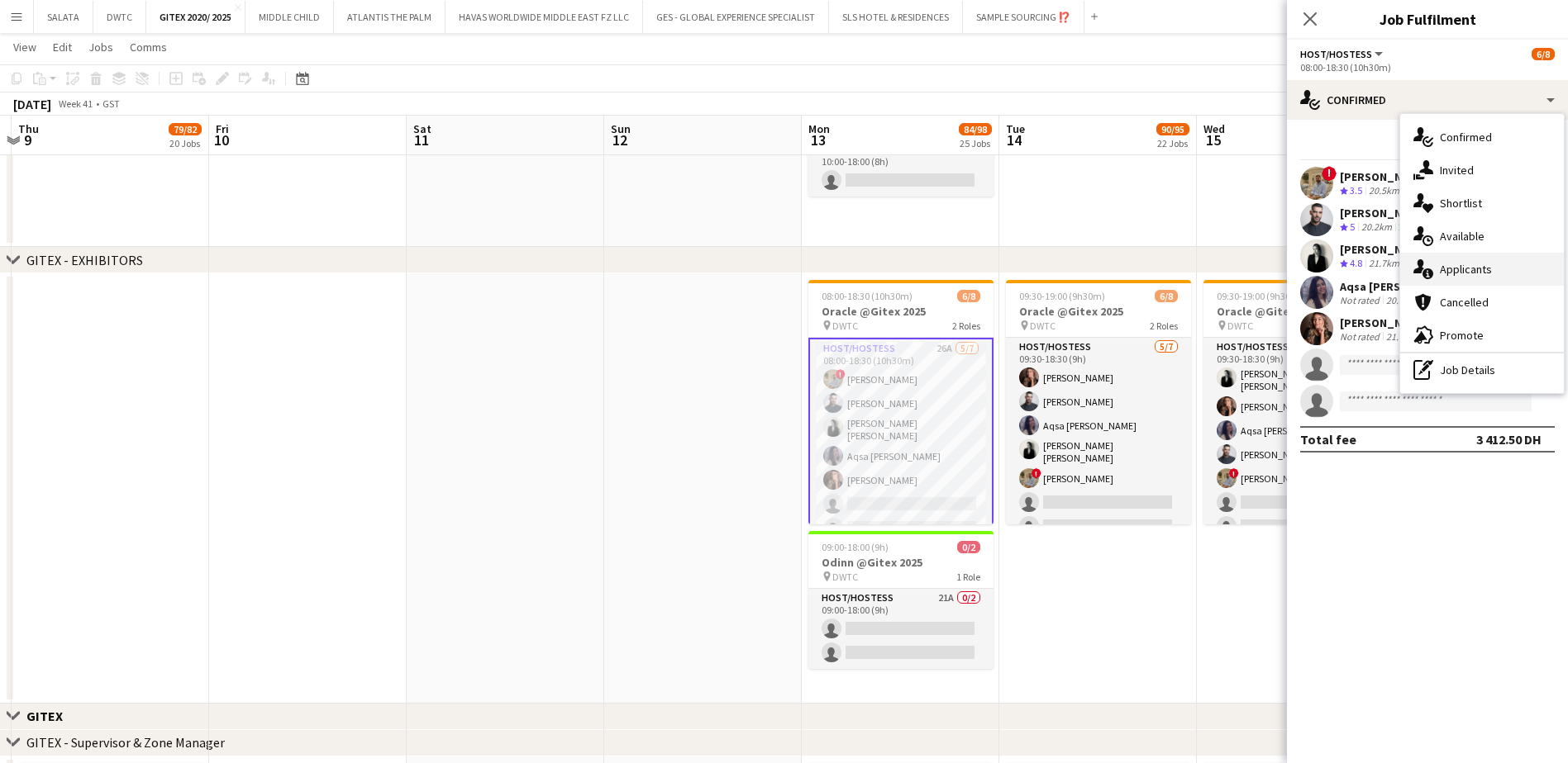
click at [1465, 274] on span "Applicants" at bounding box center [1466, 269] width 52 height 15
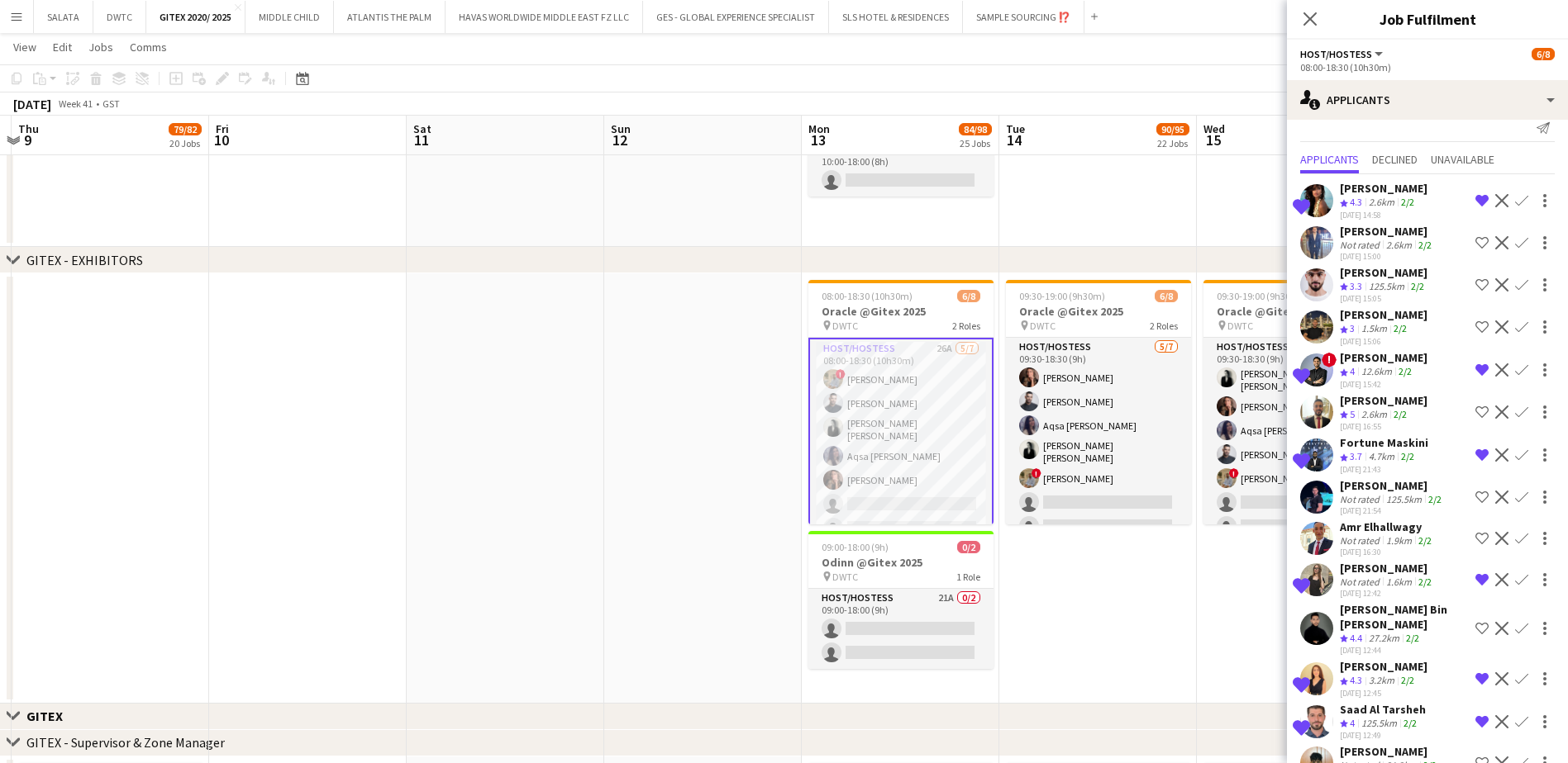
scroll to position [0, 0]
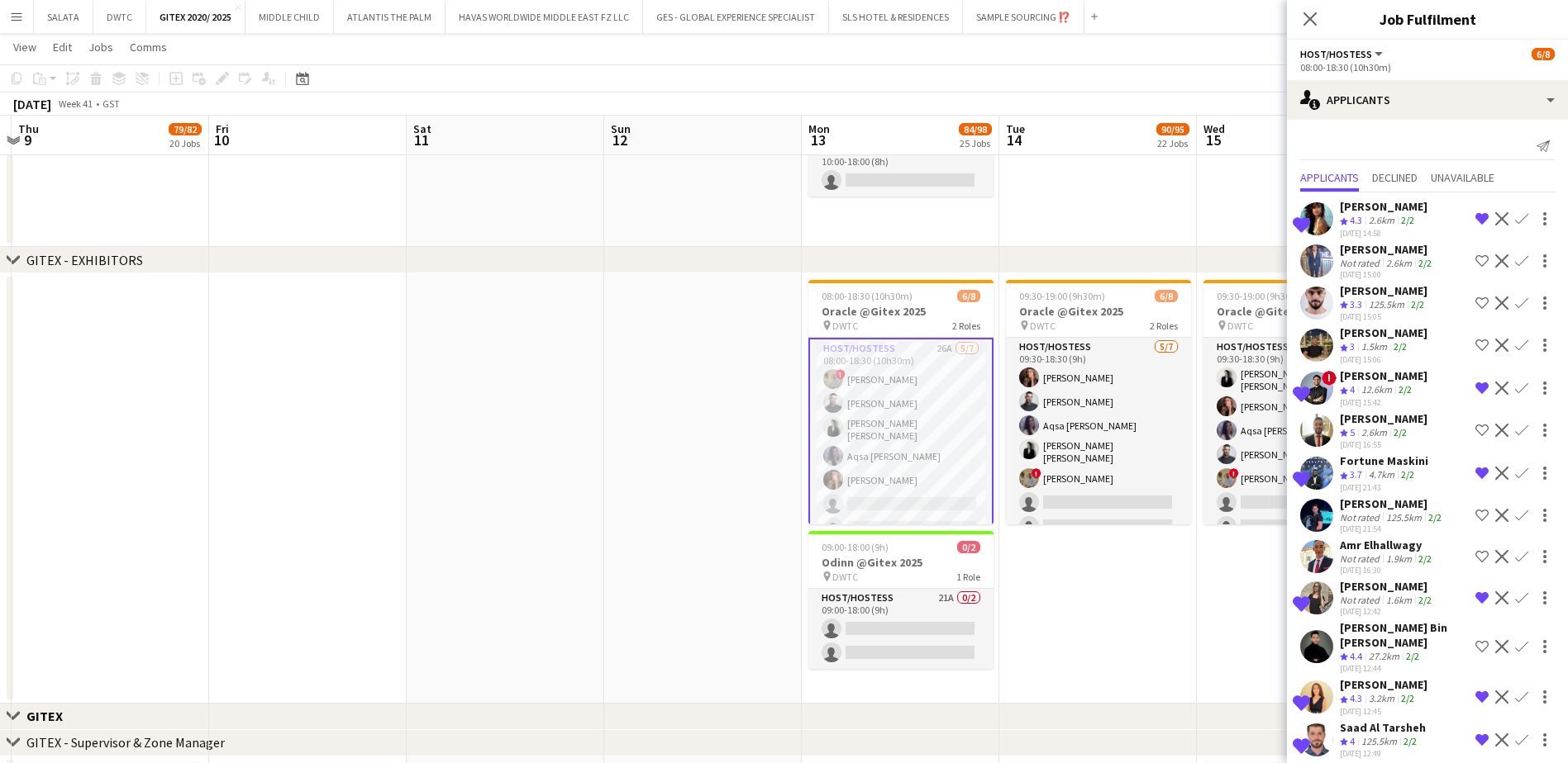
click at [1319, 278] on app-user-avatar at bounding box center [1316, 261] width 33 height 33
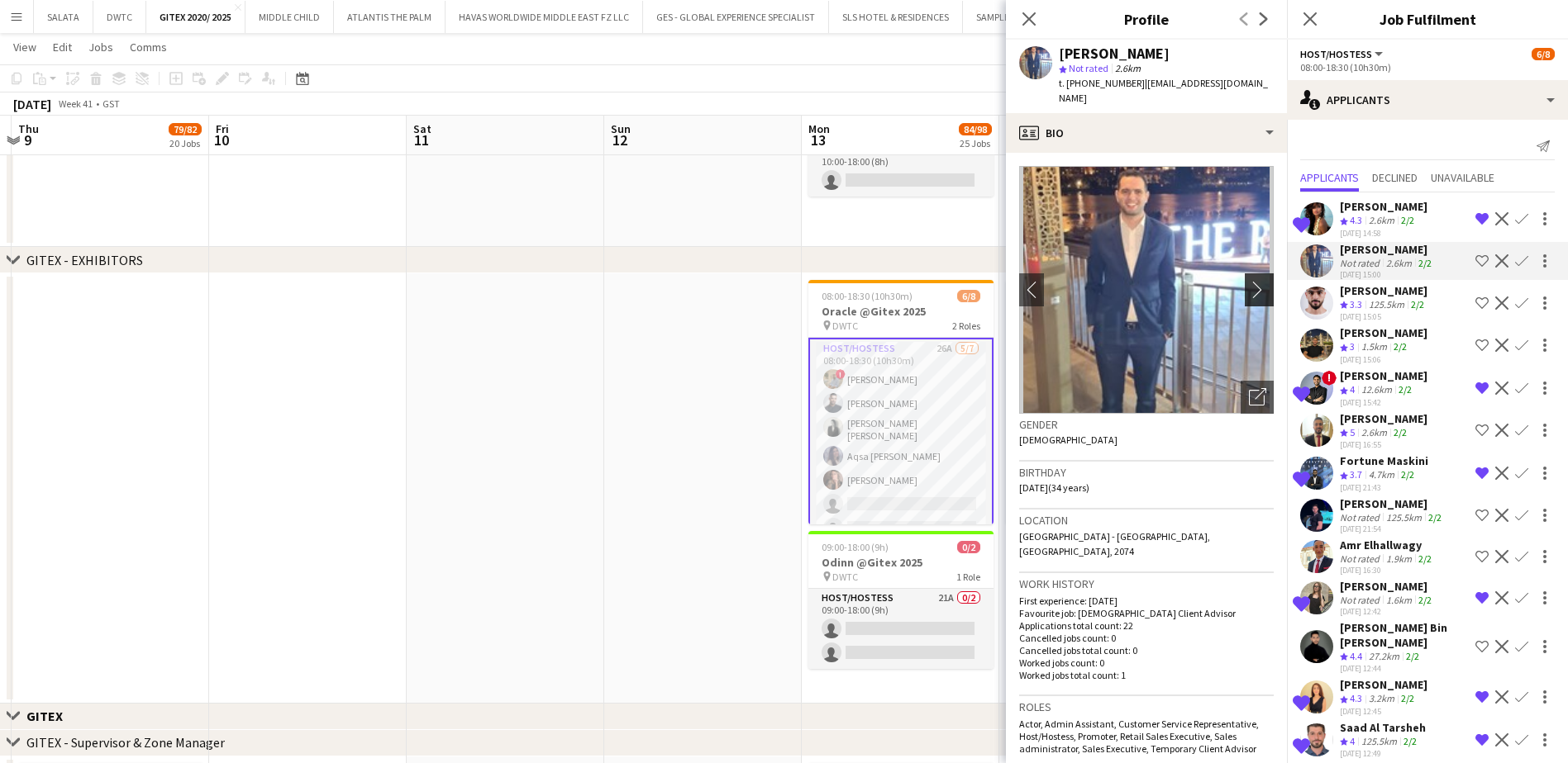
click at [1247, 273] on button "chevron-right" at bounding box center [1261, 290] width 33 height 33
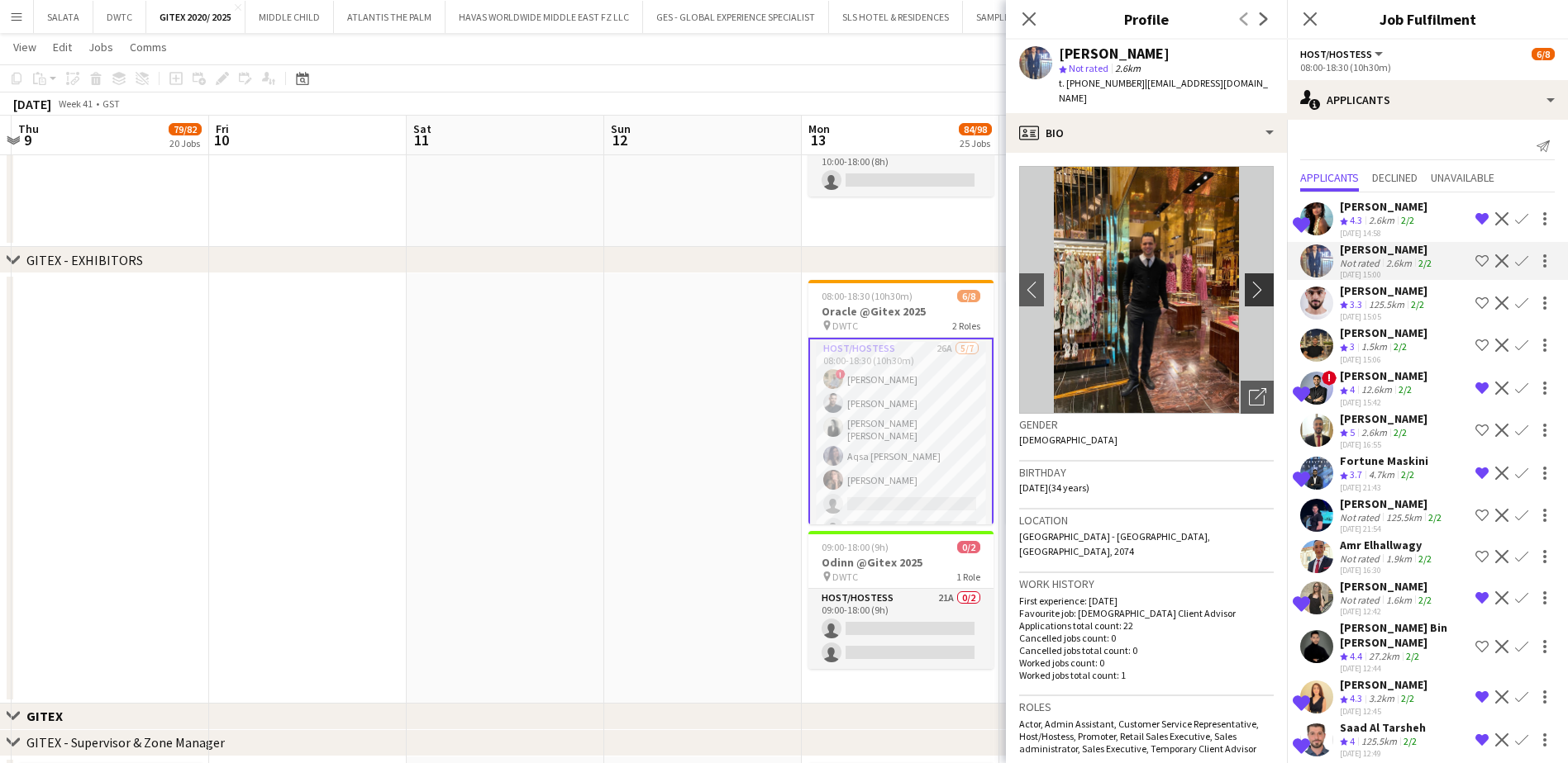
click at [1250, 281] on app-icon "chevron-right" at bounding box center [1261, 290] width 25 height 17
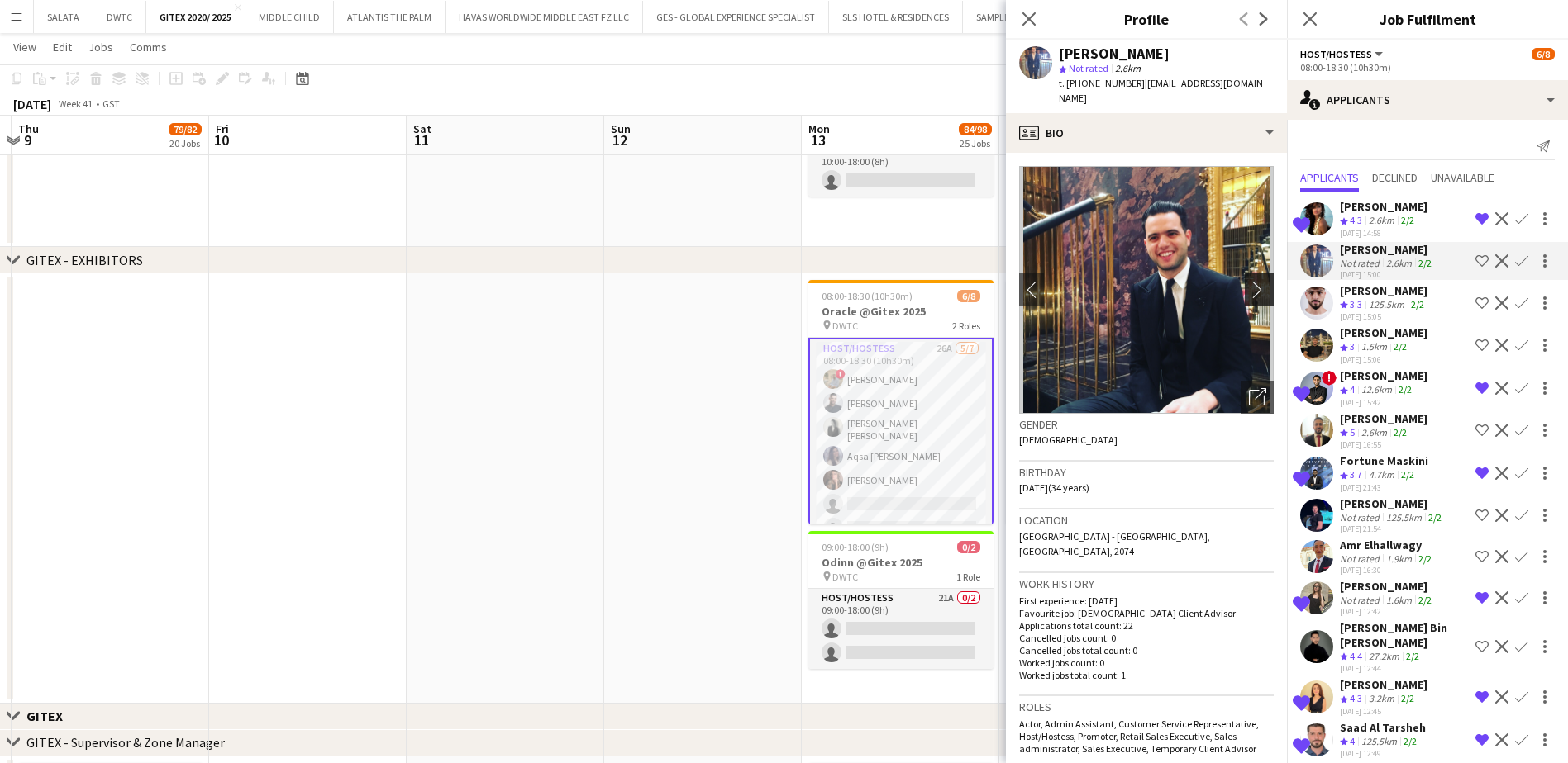
click at [1250, 281] on app-icon "chevron-right" at bounding box center [1261, 290] width 25 height 17
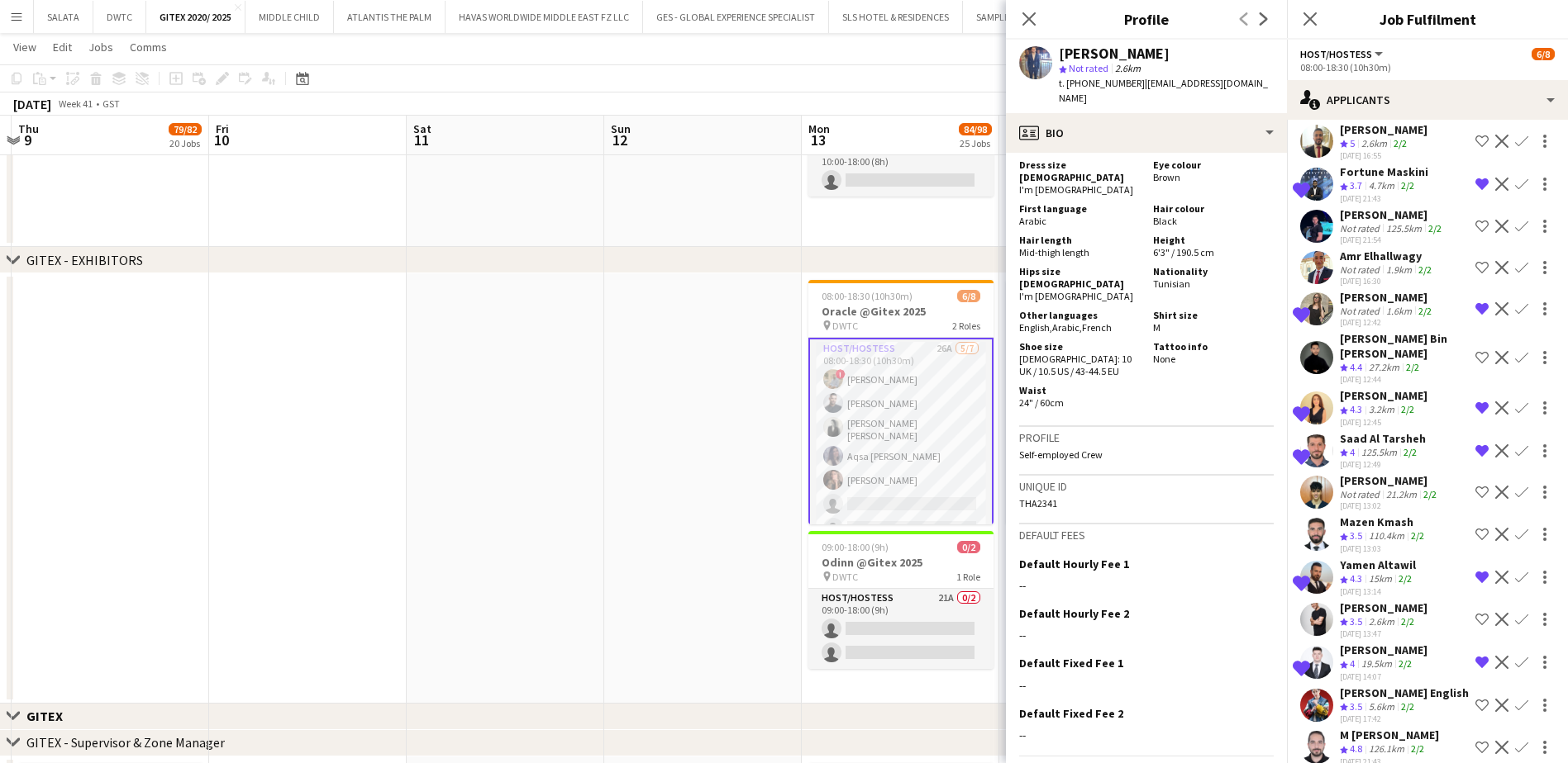
scroll to position [369, 0]
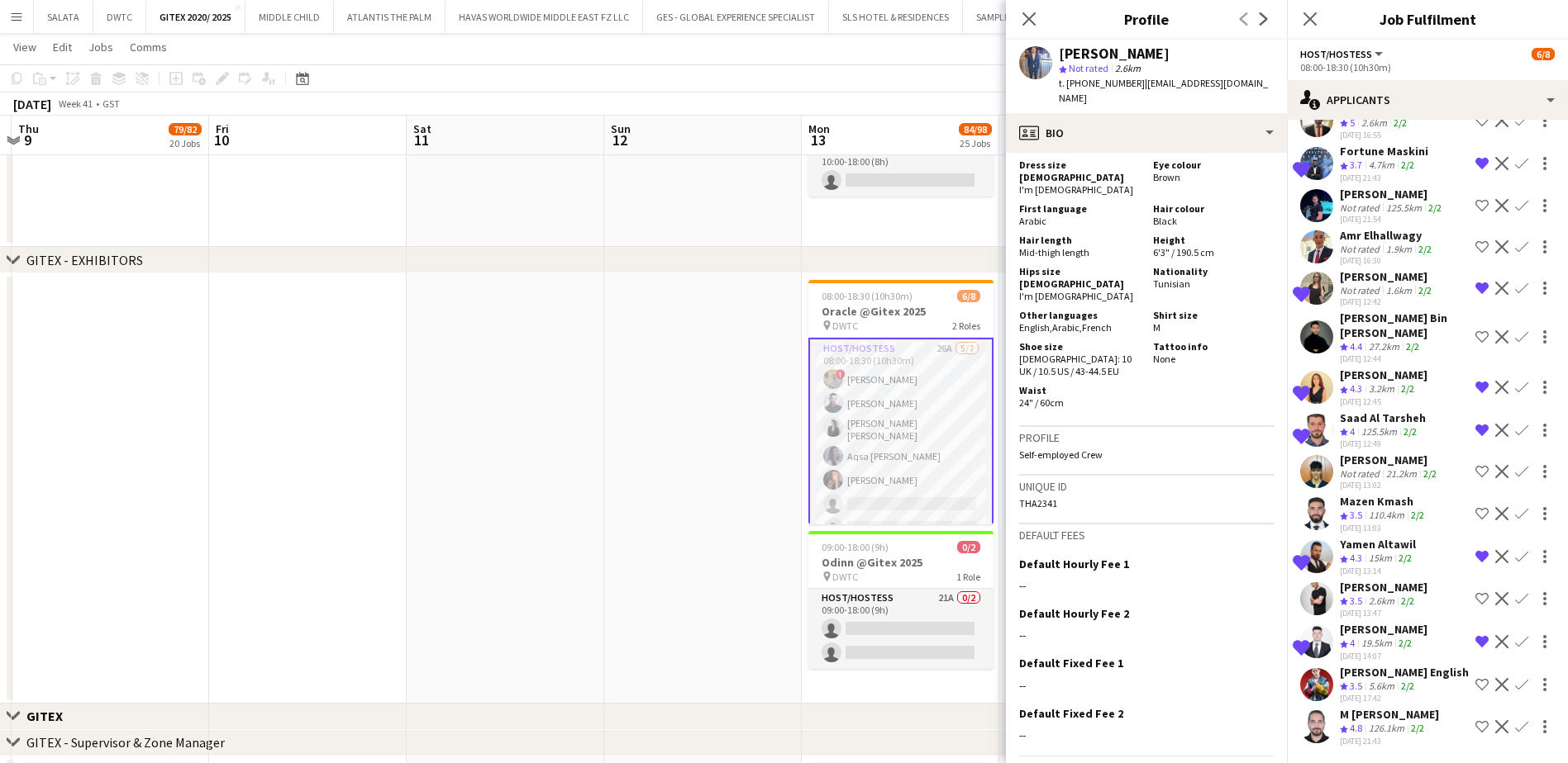
click at [1317, 711] on app-user-avatar at bounding box center [1316, 727] width 33 height 33
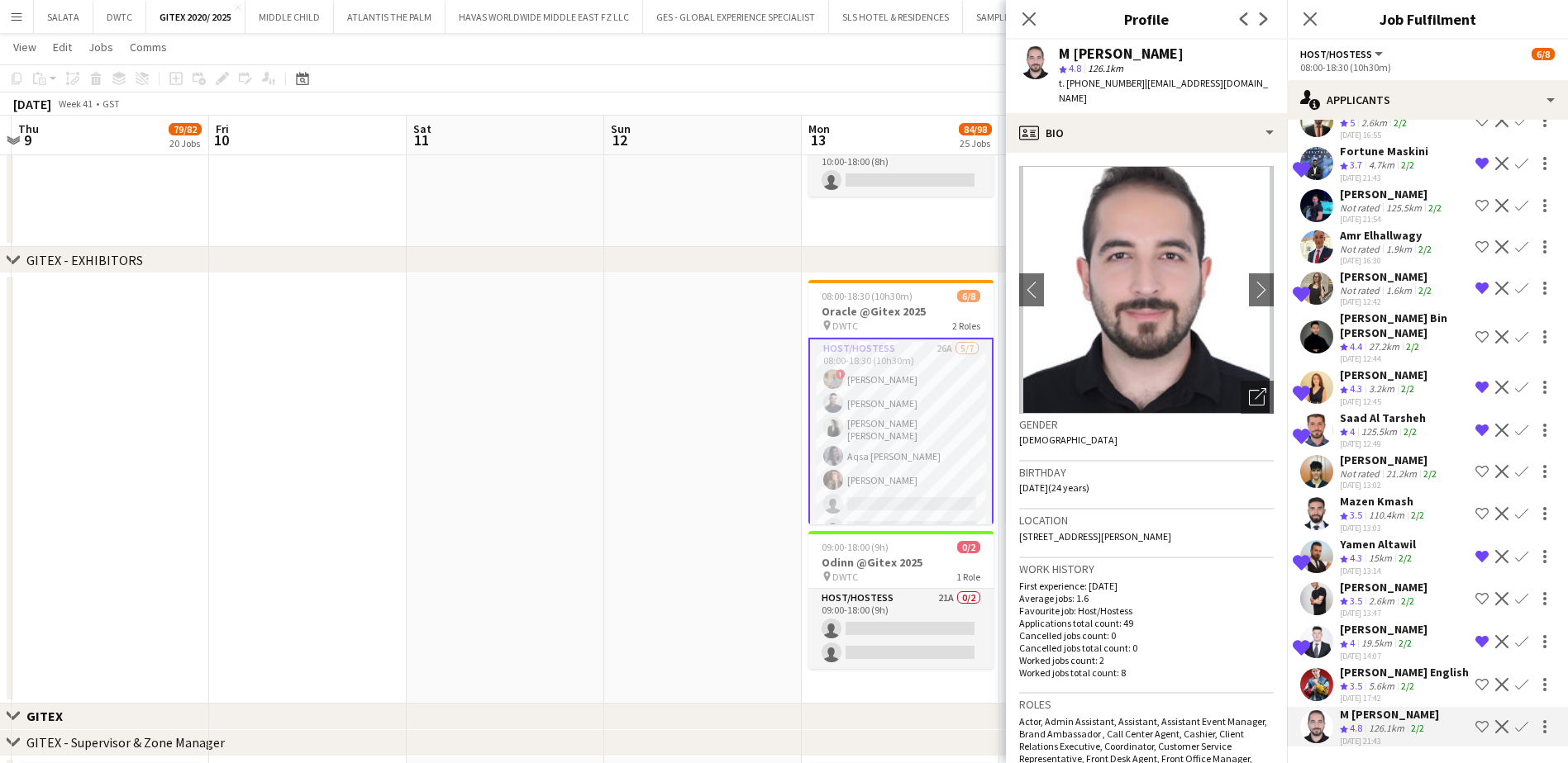
click at [1318, 320] on app-user-avatar at bounding box center [1316, 337] width 33 height 33
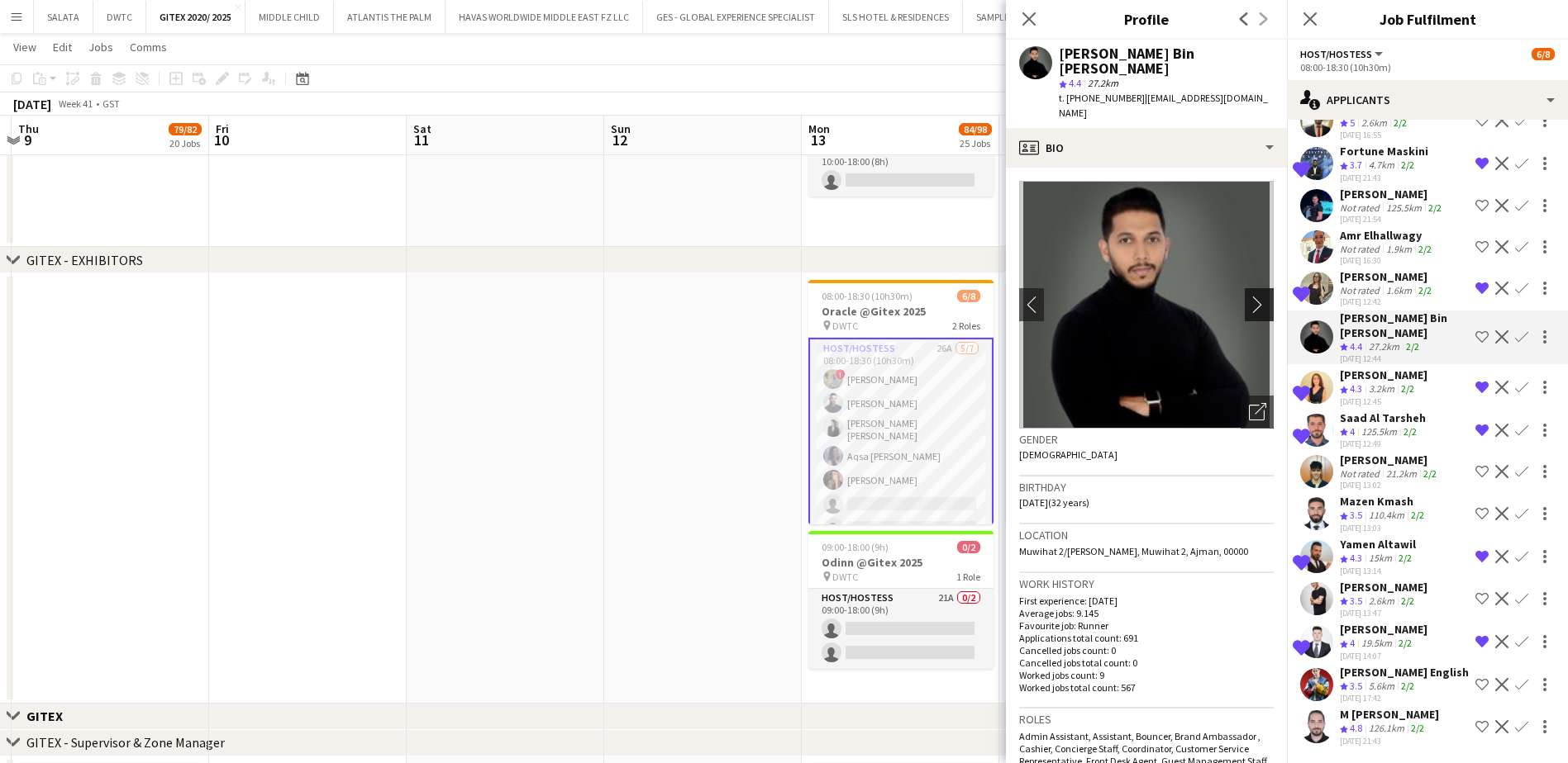
click at [1248, 296] on app-icon "chevron-right" at bounding box center [1261, 305] width 25 height 17
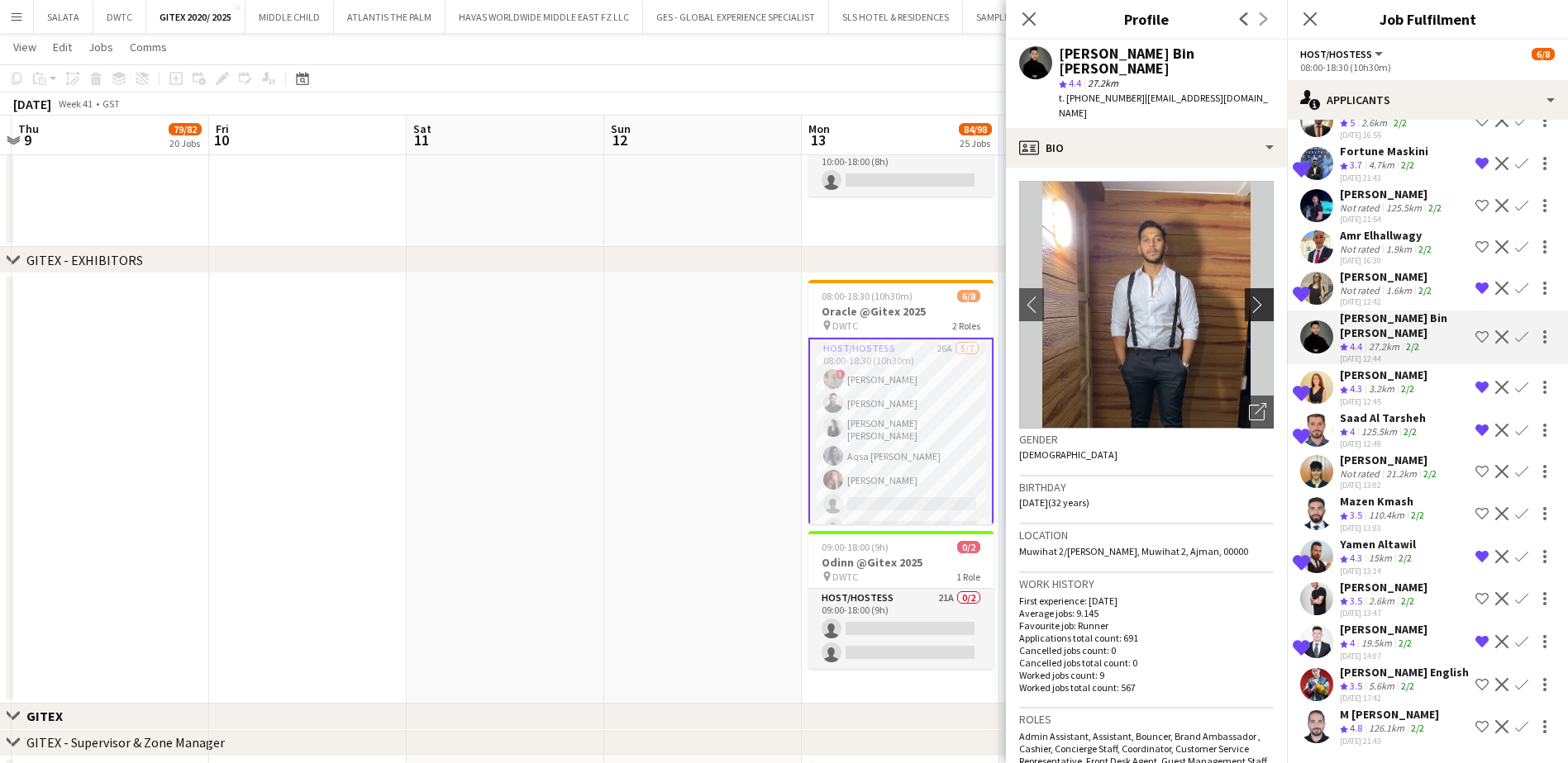
click at [1248, 296] on app-icon "chevron-right" at bounding box center [1261, 305] width 25 height 17
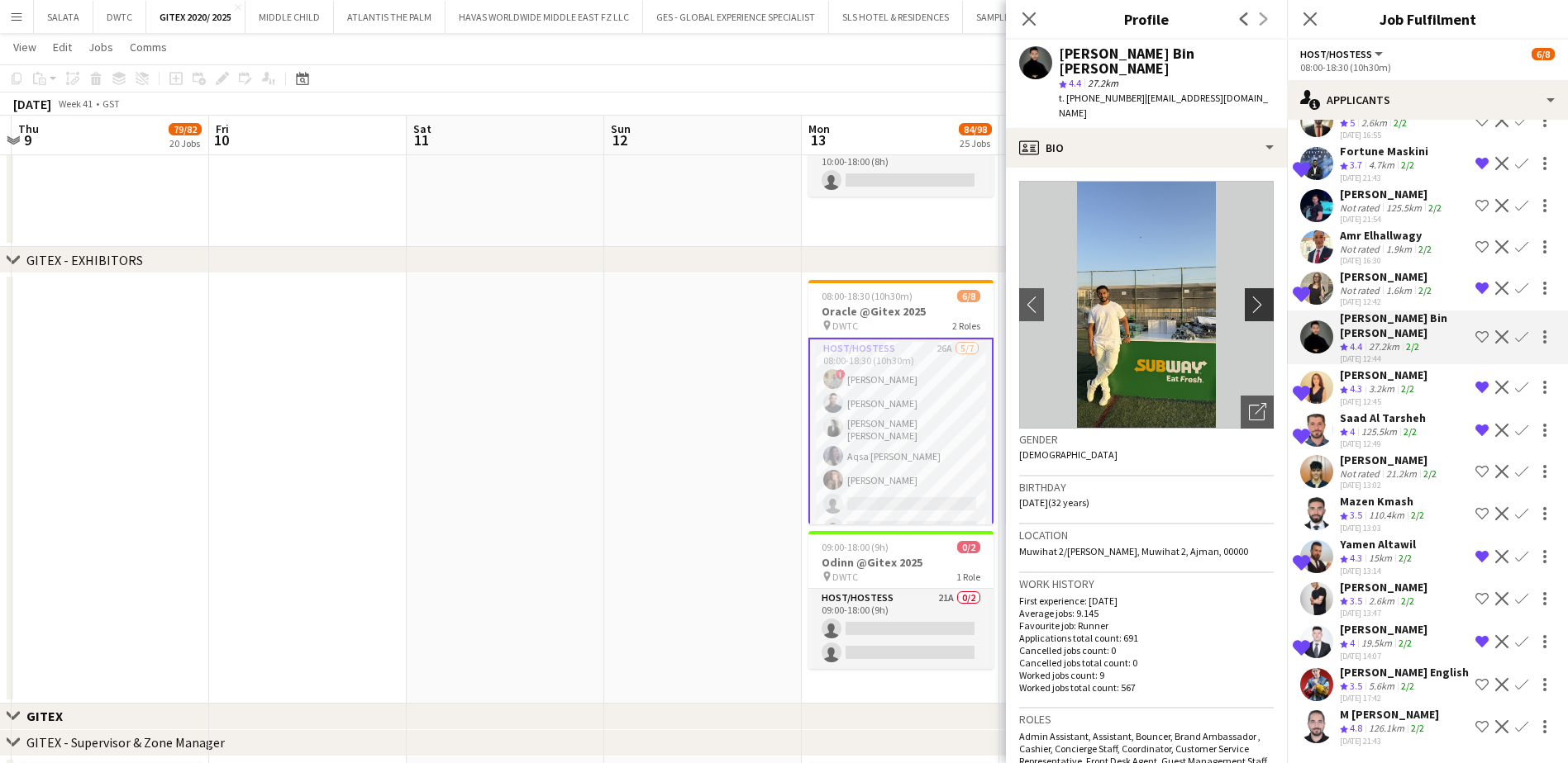
click at [1248, 296] on app-icon "chevron-right" at bounding box center [1261, 305] width 25 height 17
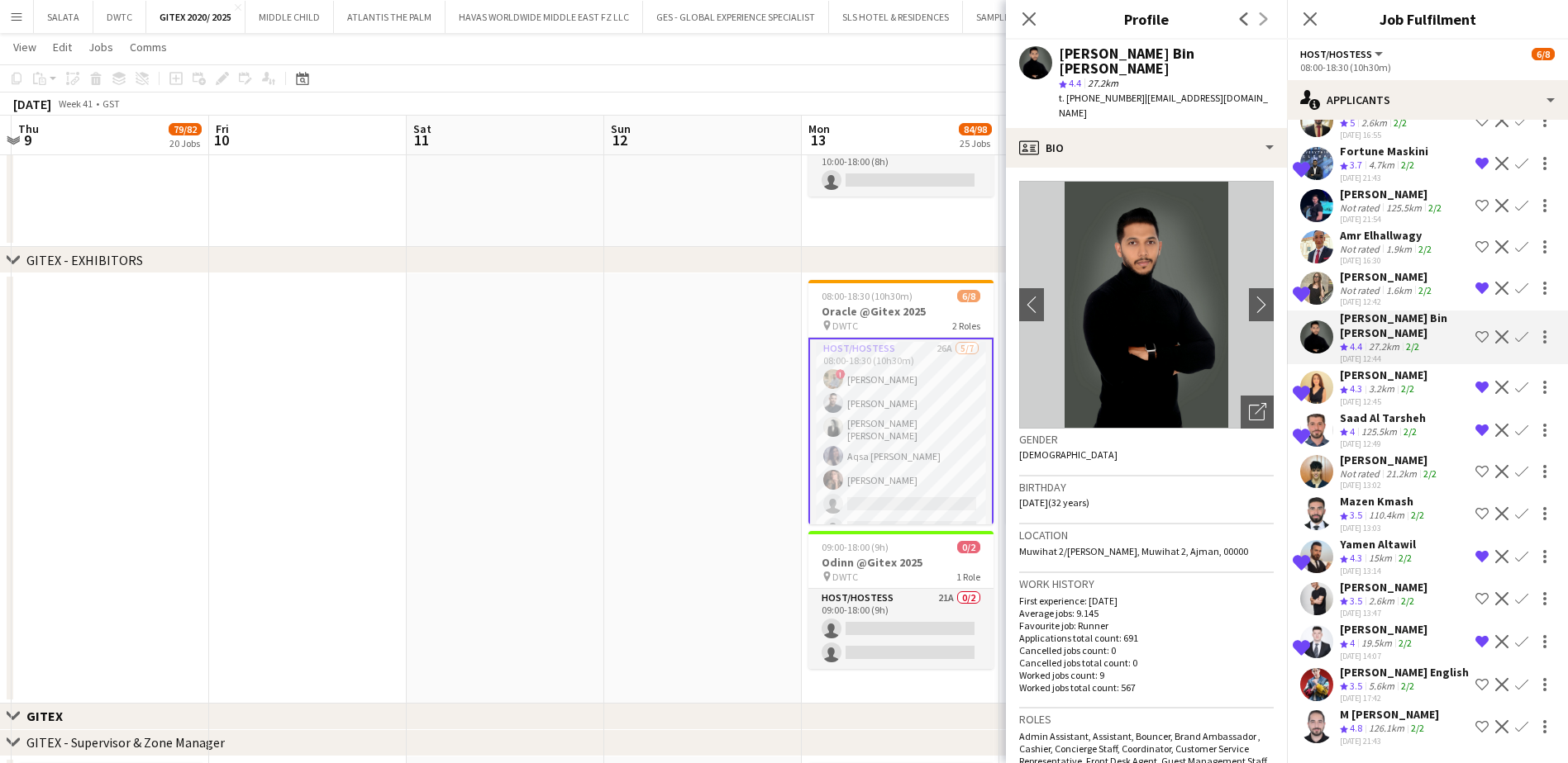
scroll to position [286, 0]
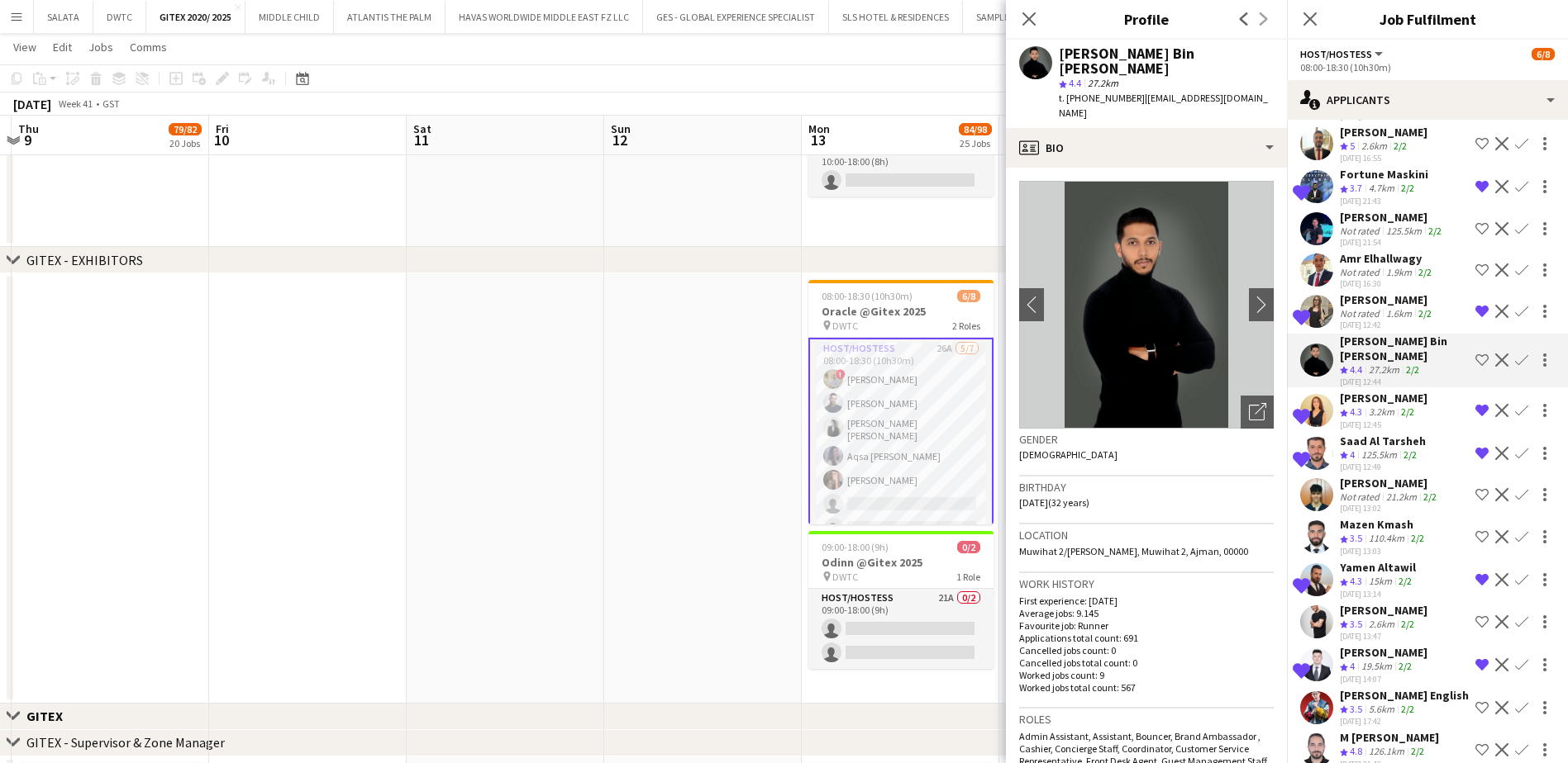
click at [1318, 286] on app-user-avatar at bounding box center [1316, 270] width 33 height 33
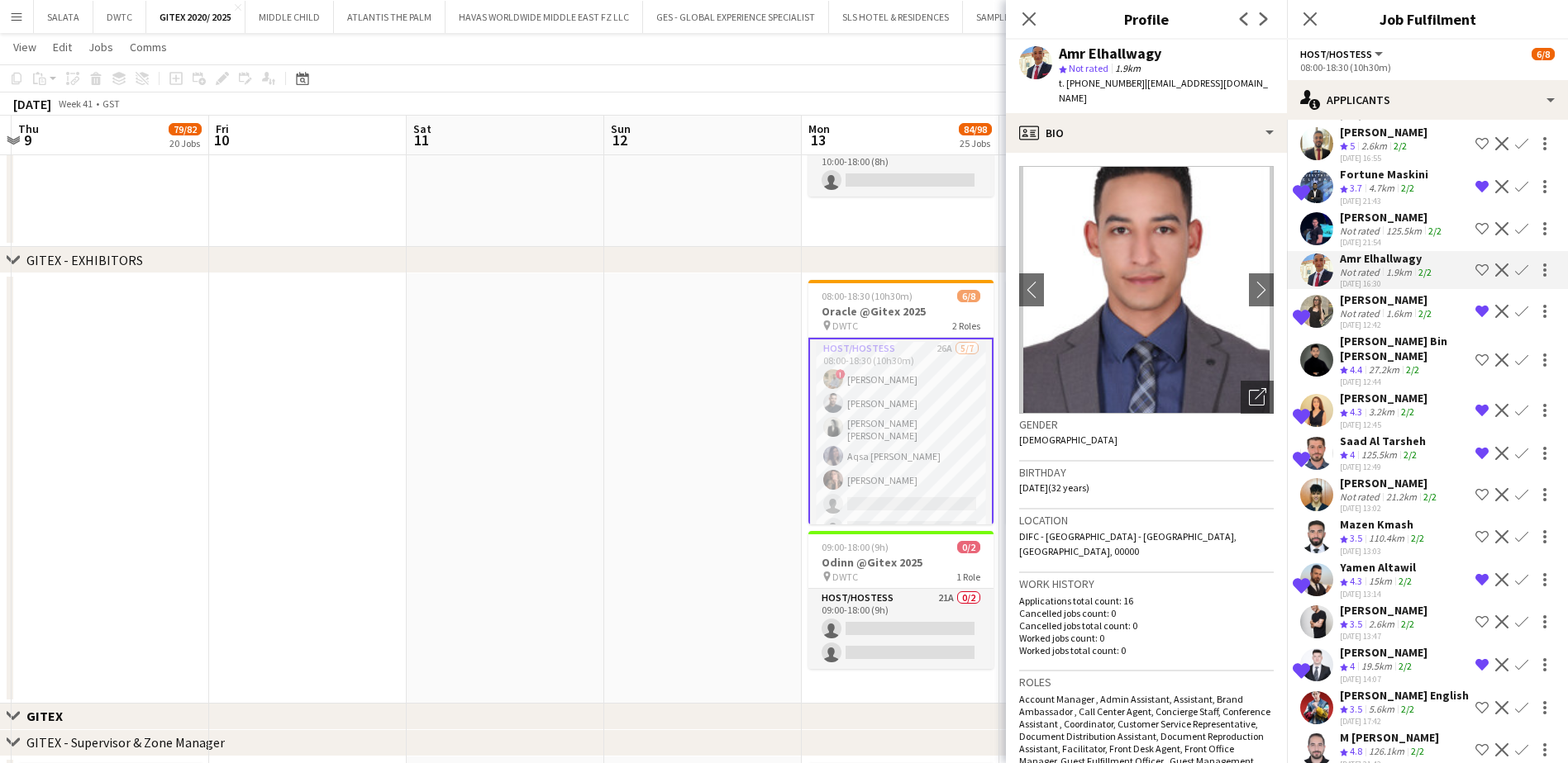
click at [1321, 245] on app-user-avatar at bounding box center [1316, 229] width 33 height 33
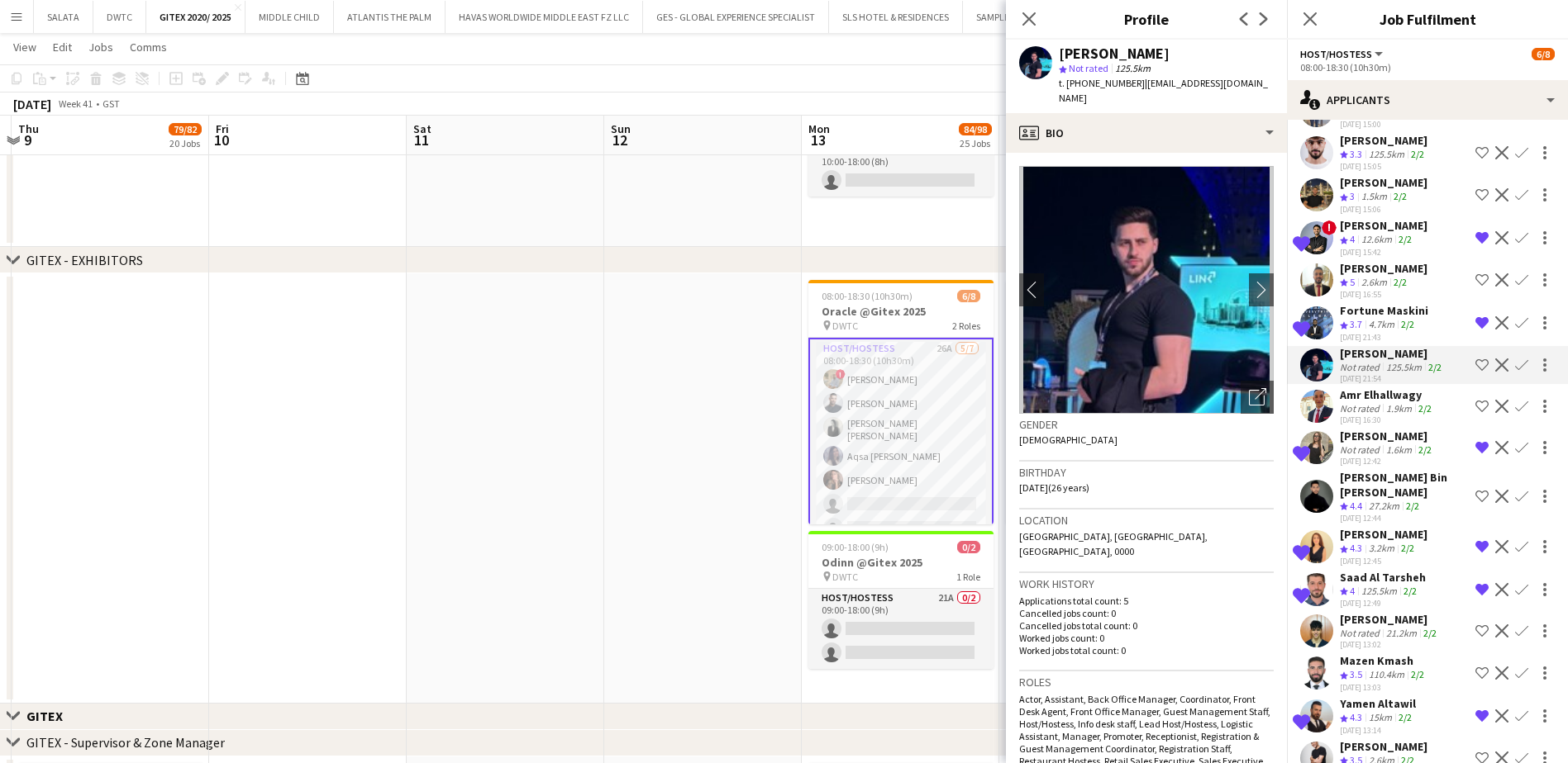
scroll to position [121, 0]
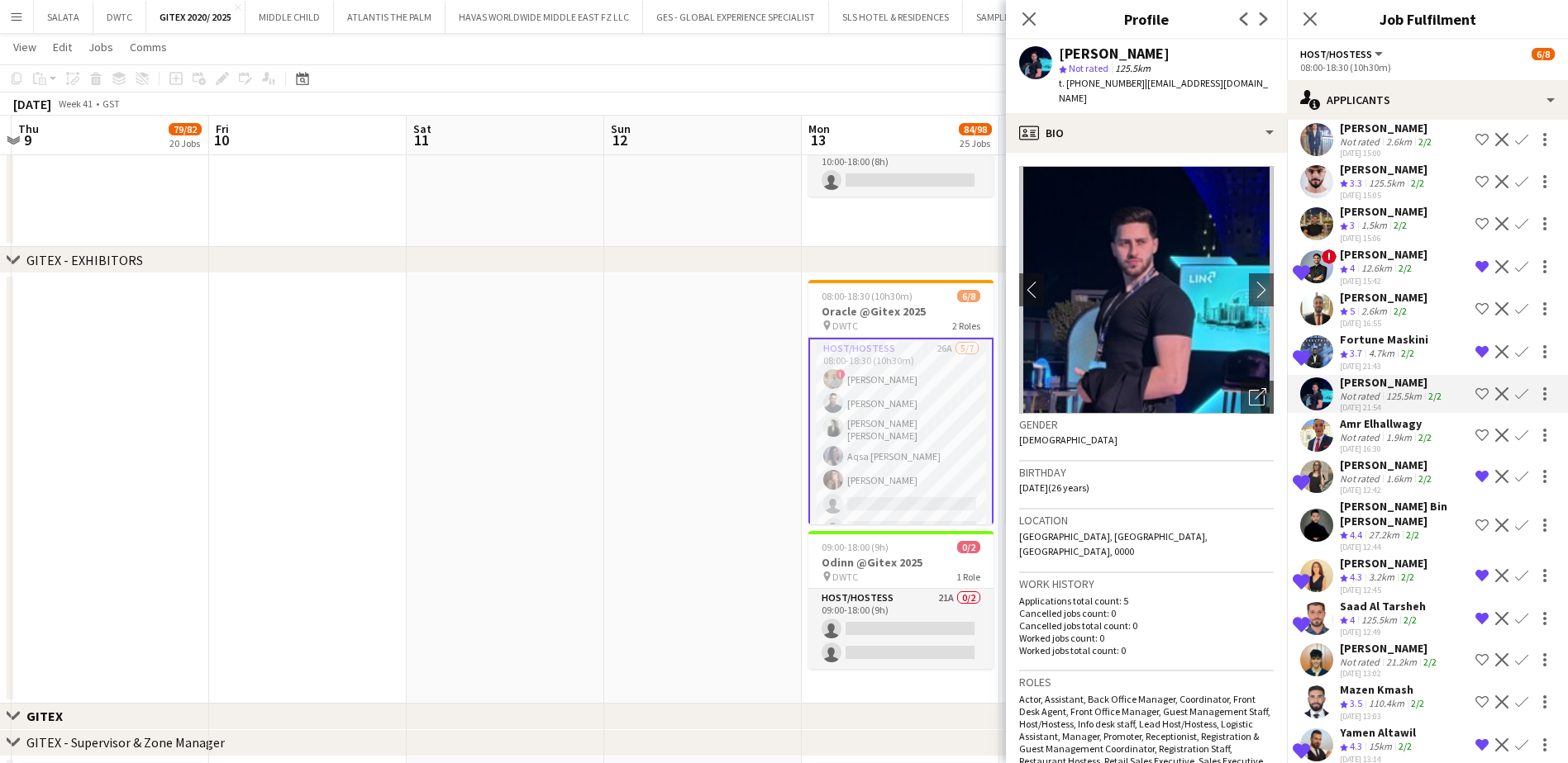
click at [1316, 326] on app-user-avatar at bounding box center [1316, 309] width 33 height 33
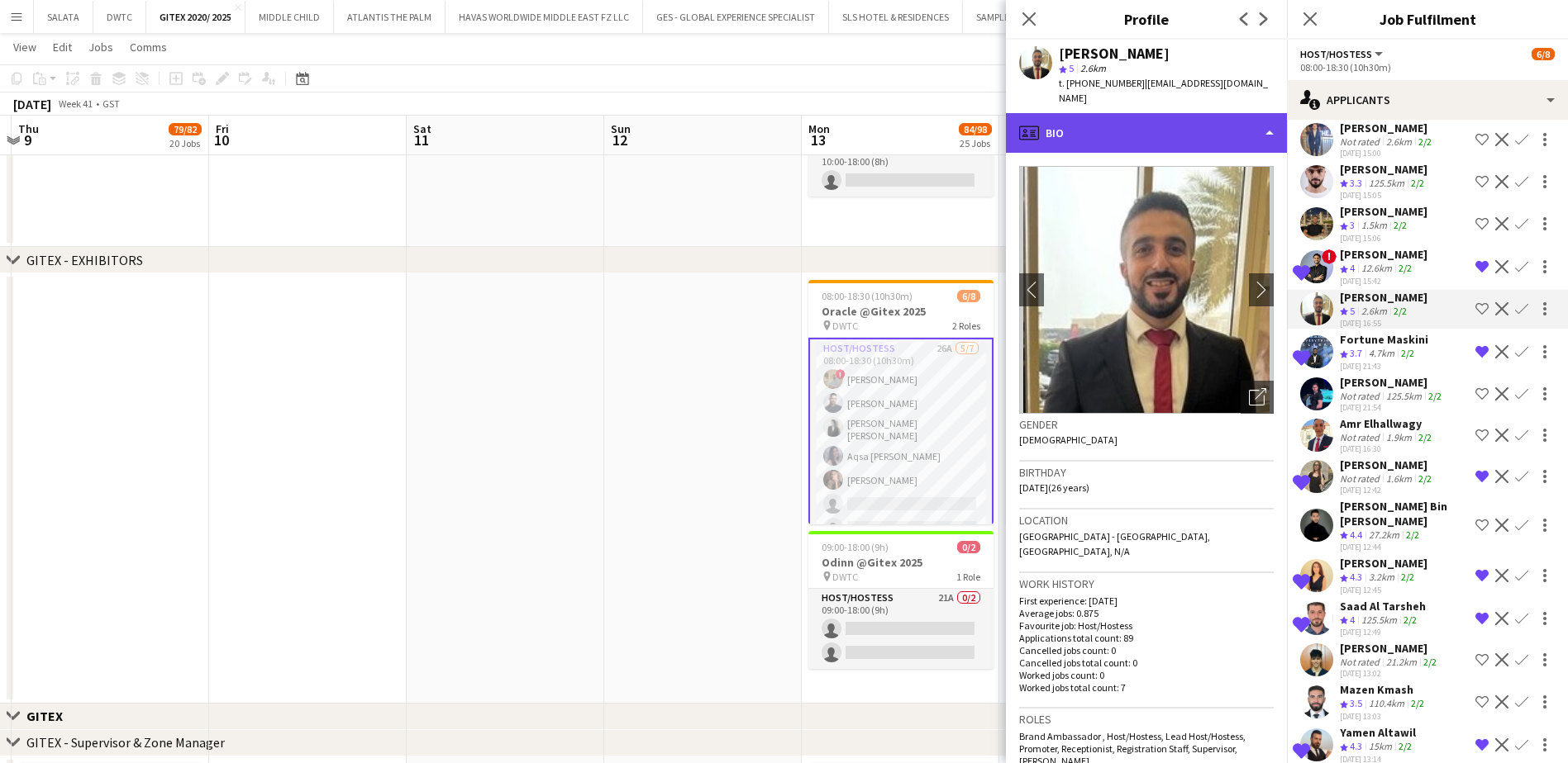
click at [1079, 113] on div "profile Bio" at bounding box center [1146, 133] width 281 height 39
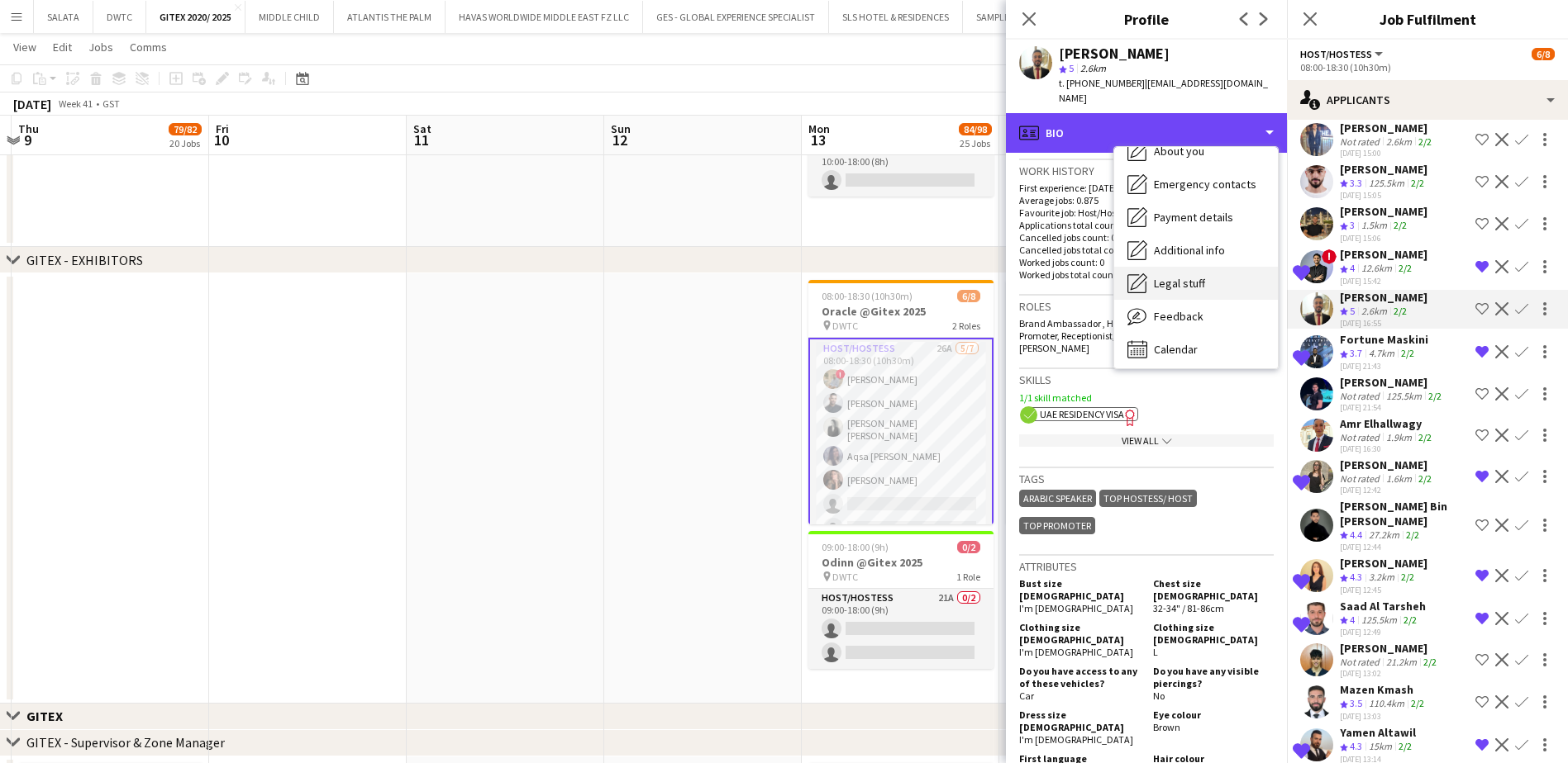
scroll to position [122, 0]
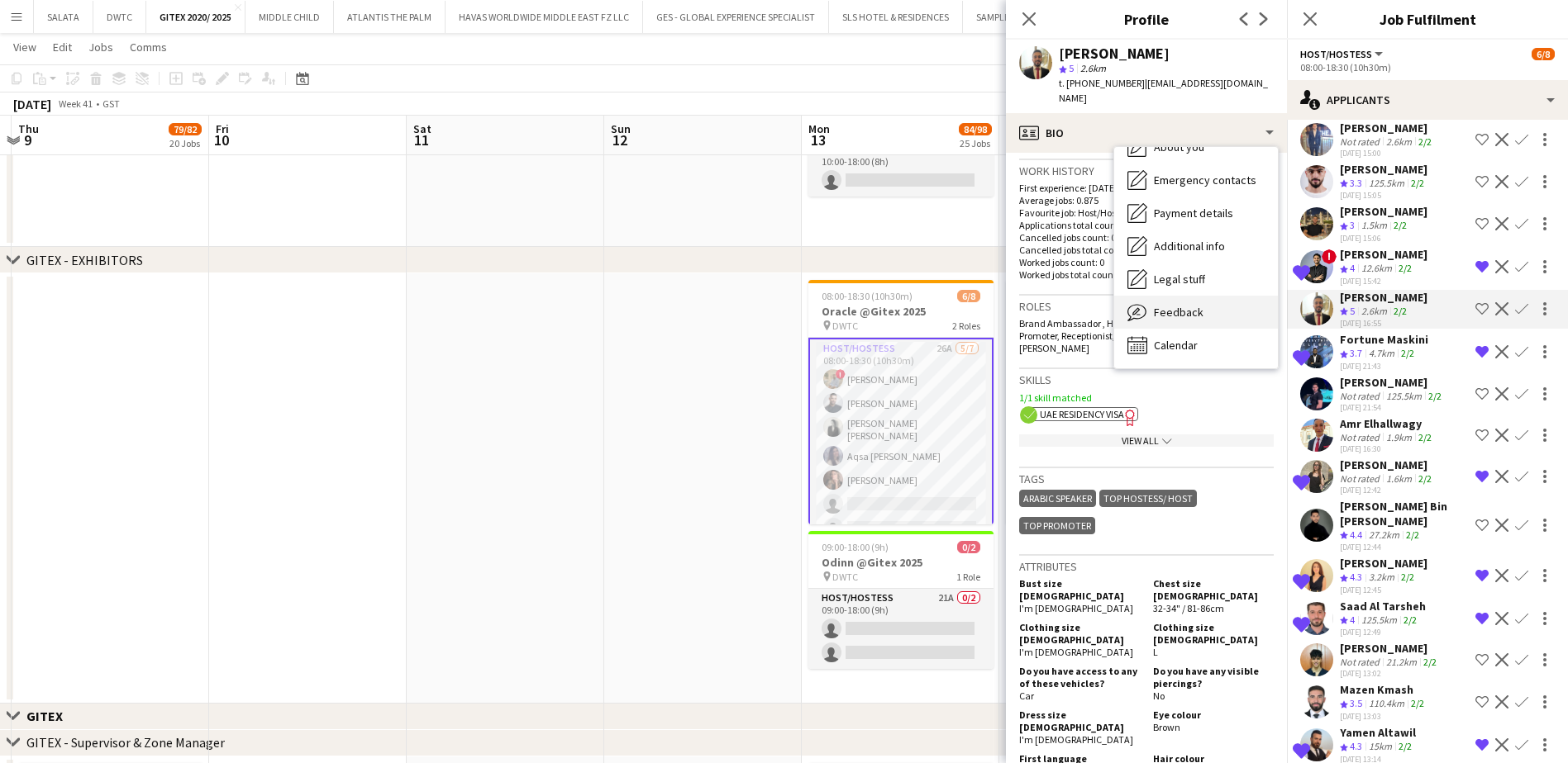
click at [1185, 305] on span "Feedback" at bounding box center [1178, 312] width 50 height 15
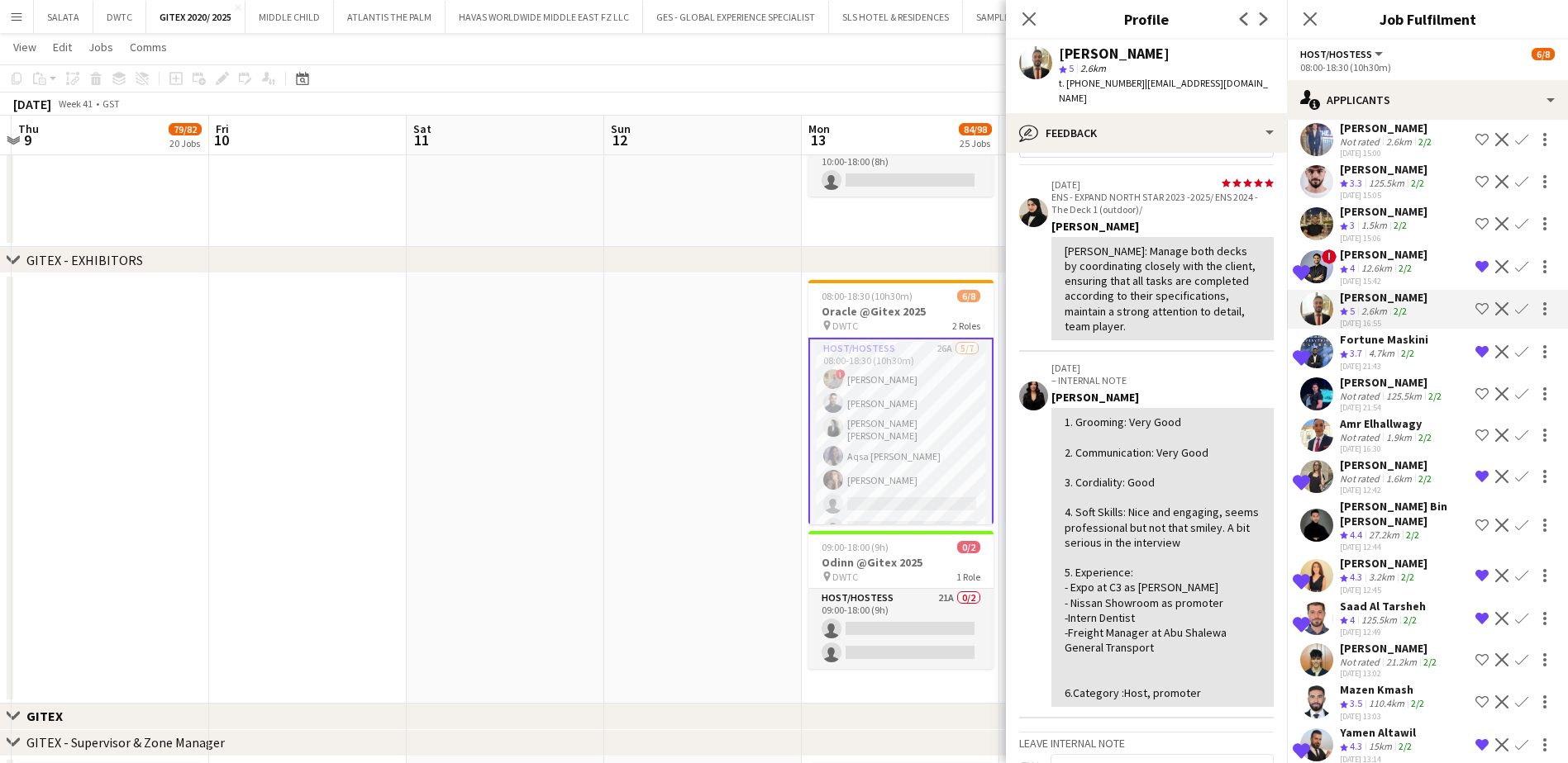
scroll to position [0, 0]
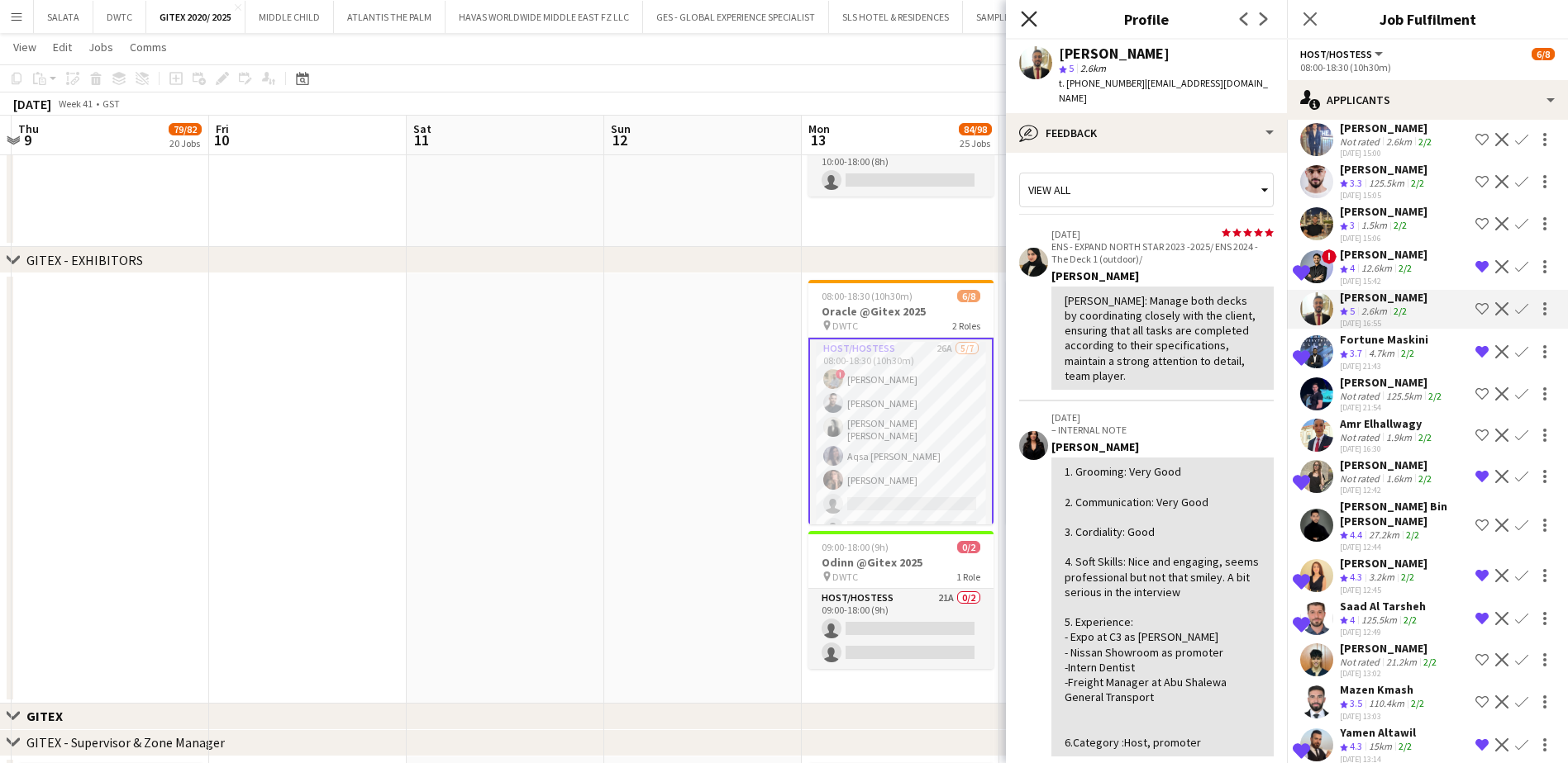
click at [1025, 16] on icon at bounding box center [1028, 18] width 16 height 16
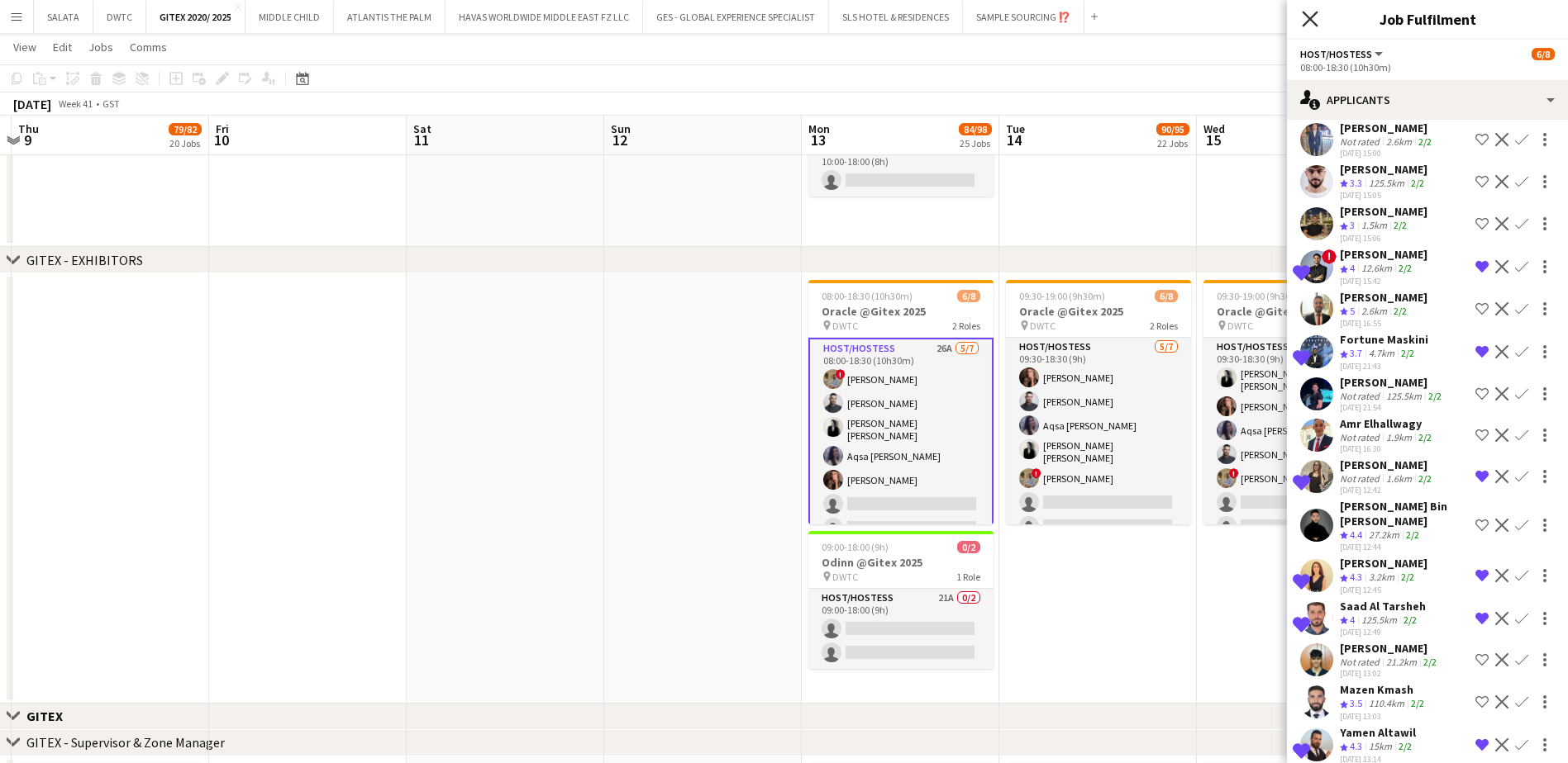
click at [1311, 14] on icon "Close pop-in" at bounding box center [1309, 18] width 16 height 16
